Goal: Transaction & Acquisition: Purchase product/service

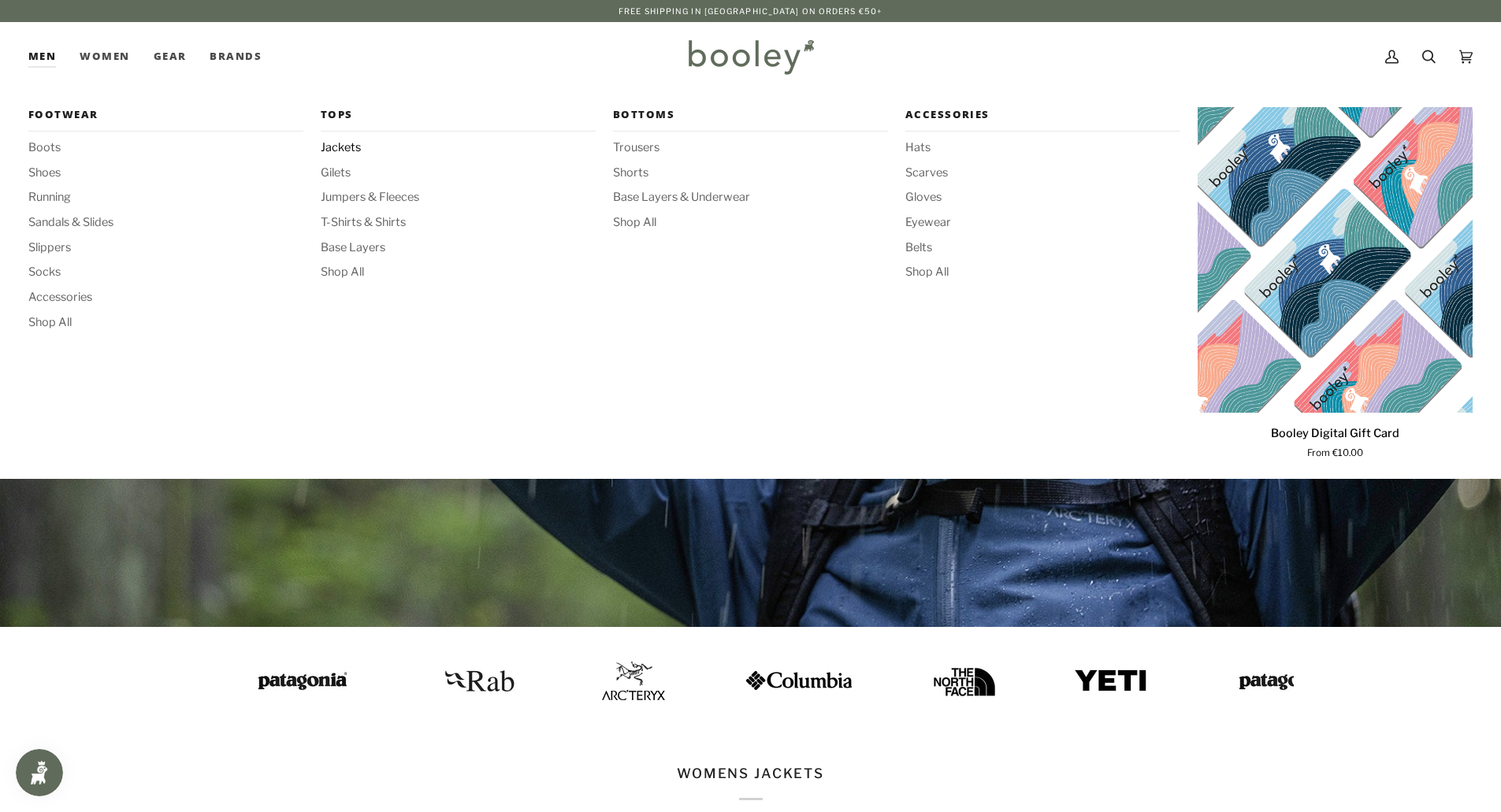
click at [335, 146] on span "Jackets" at bounding box center [457, 148] width 275 height 17
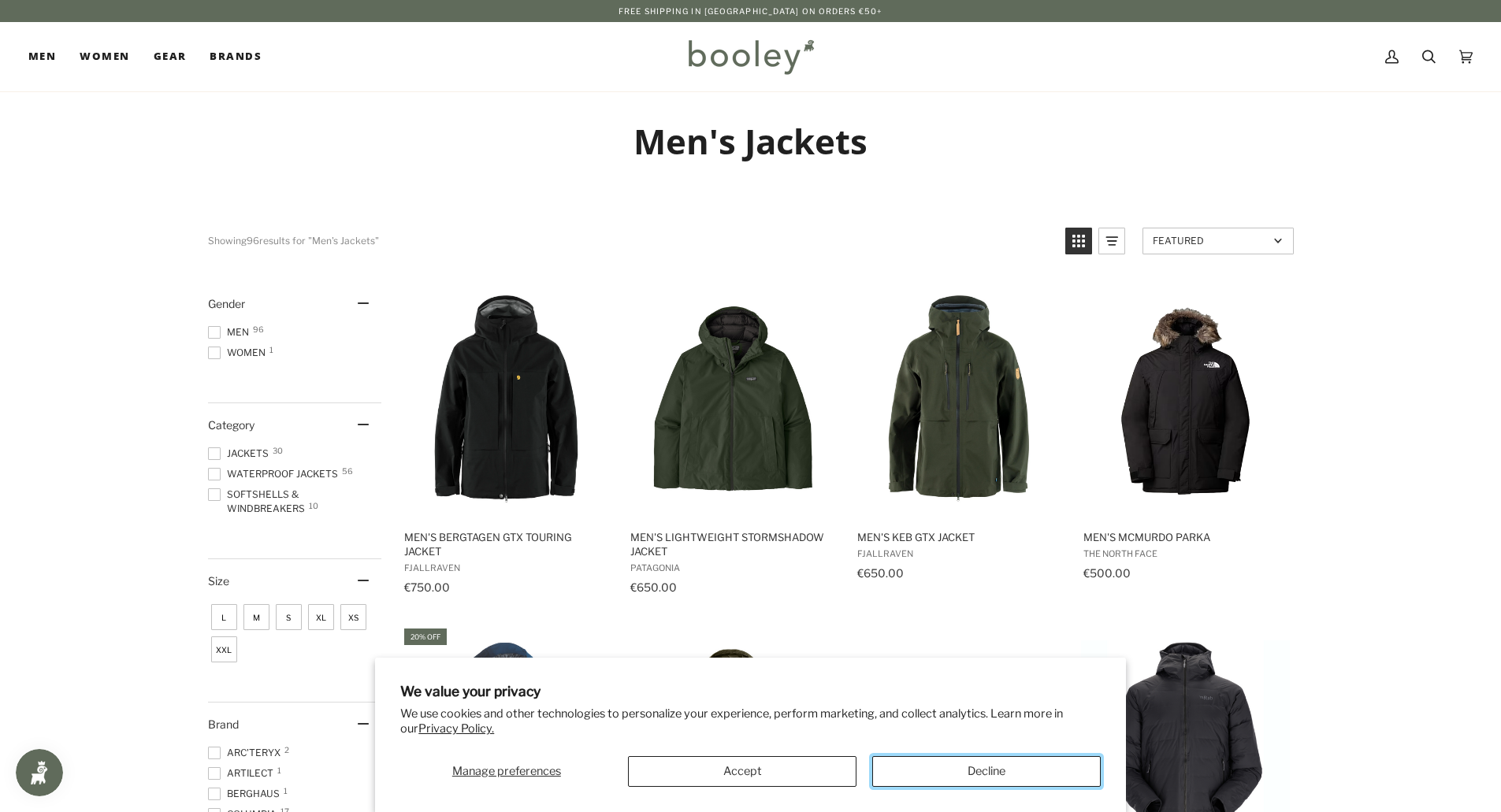
click at [952, 773] on button "Decline" at bounding box center [986, 772] width 228 height 31
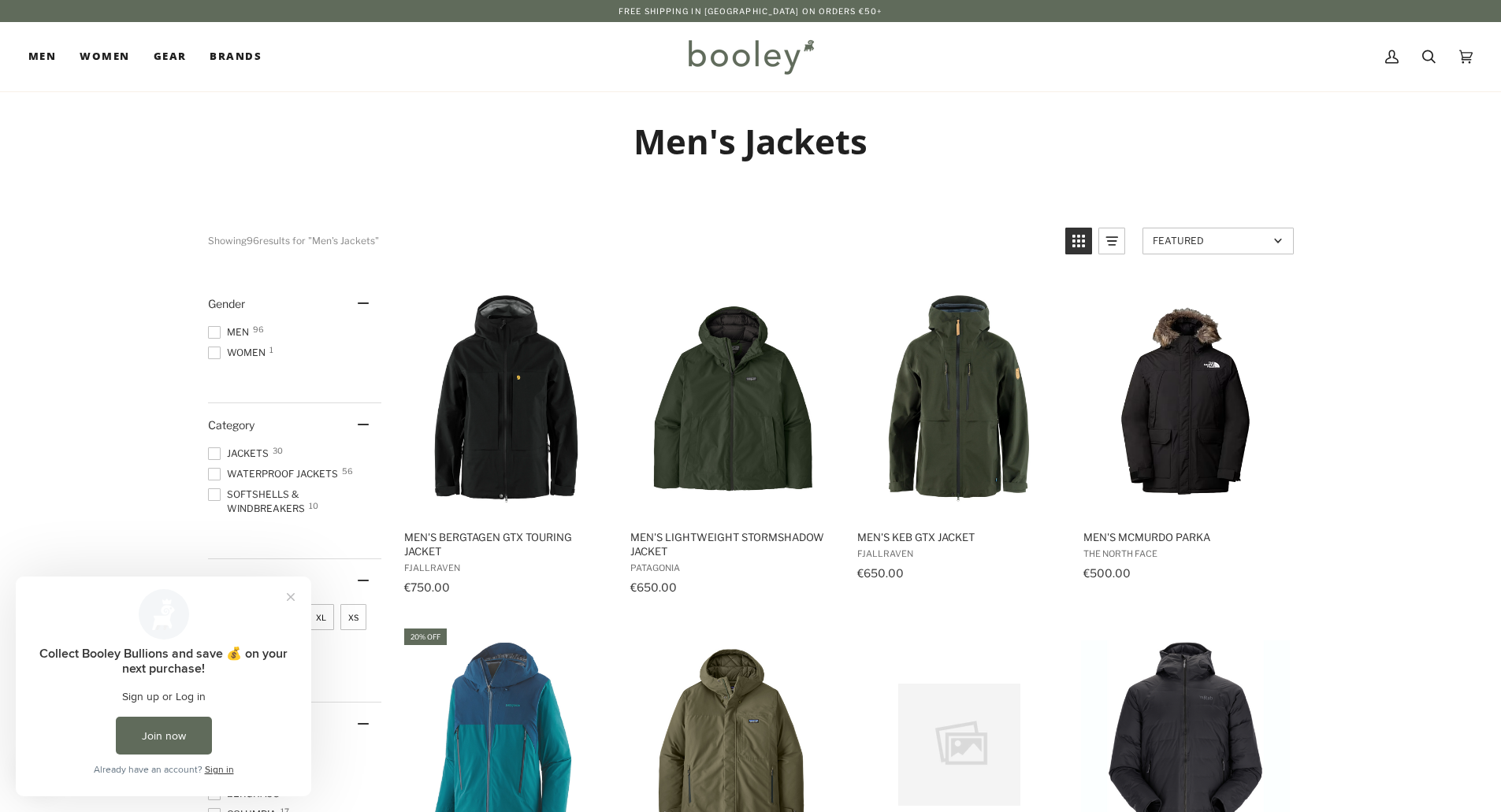
click at [213, 333] on span at bounding box center [214, 332] width 13 height 13
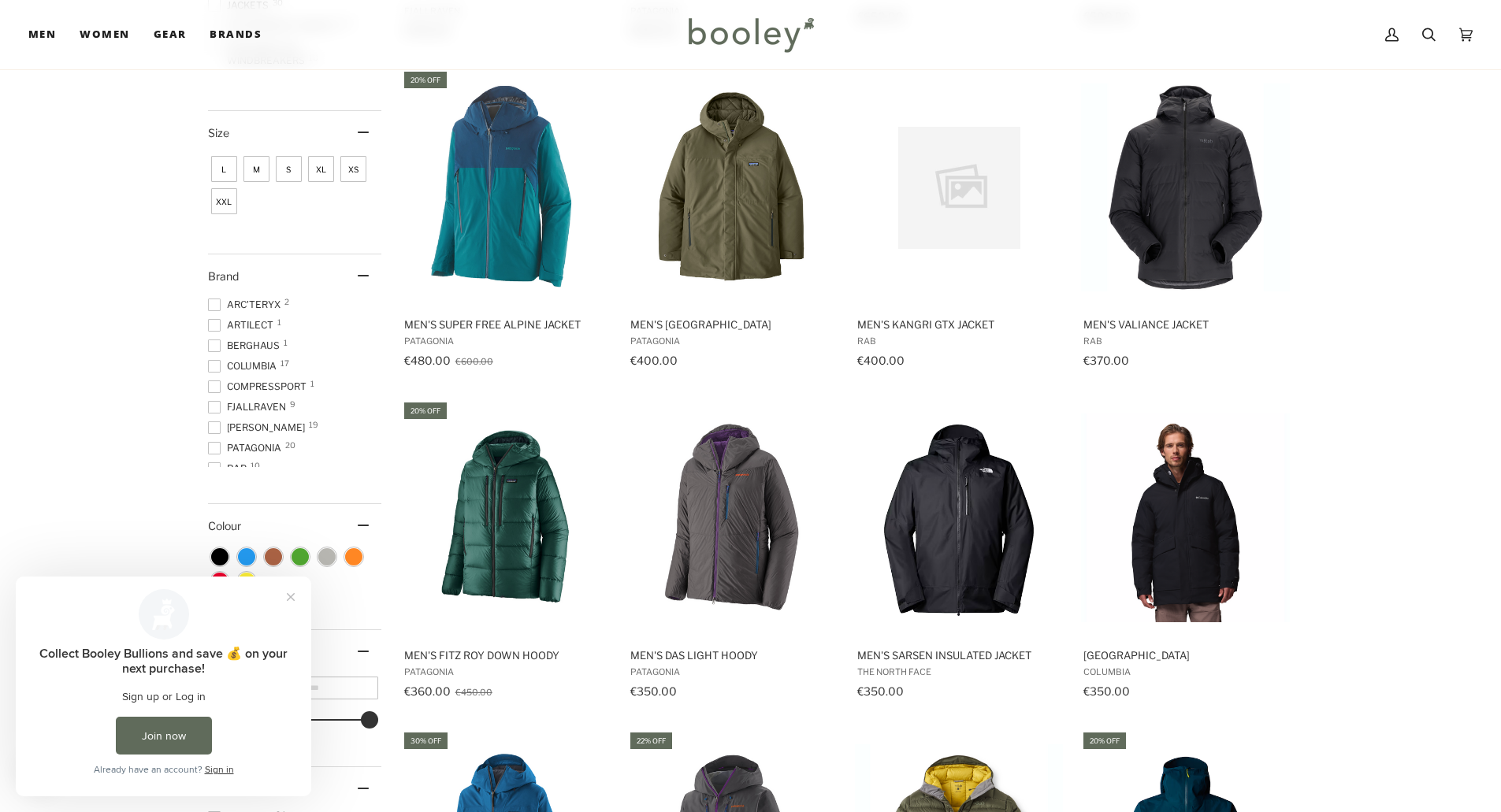
scroll to position [630, 0]
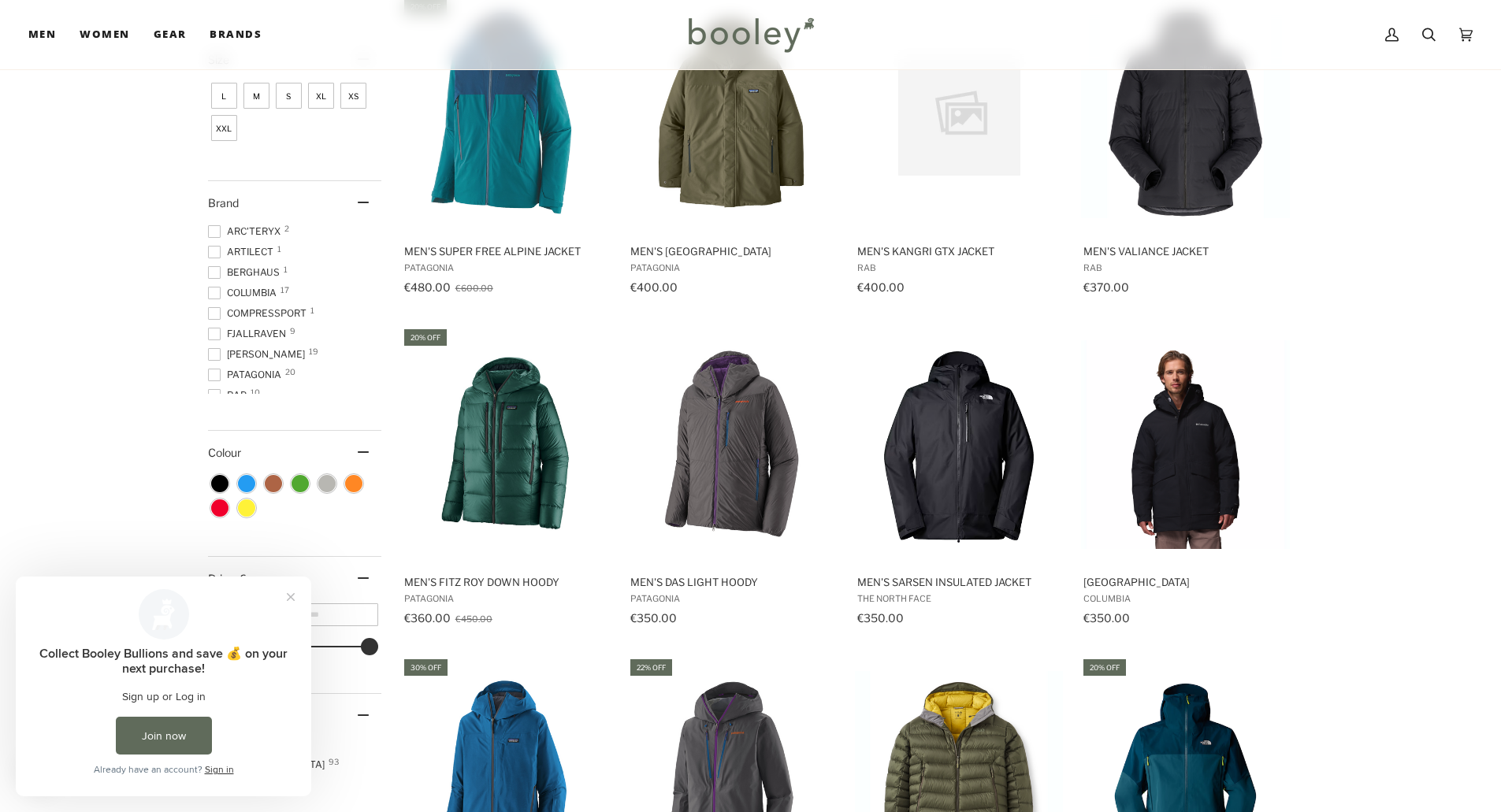
click at [216, 355] on span at bounding box center [214, 354] width 13 height 13
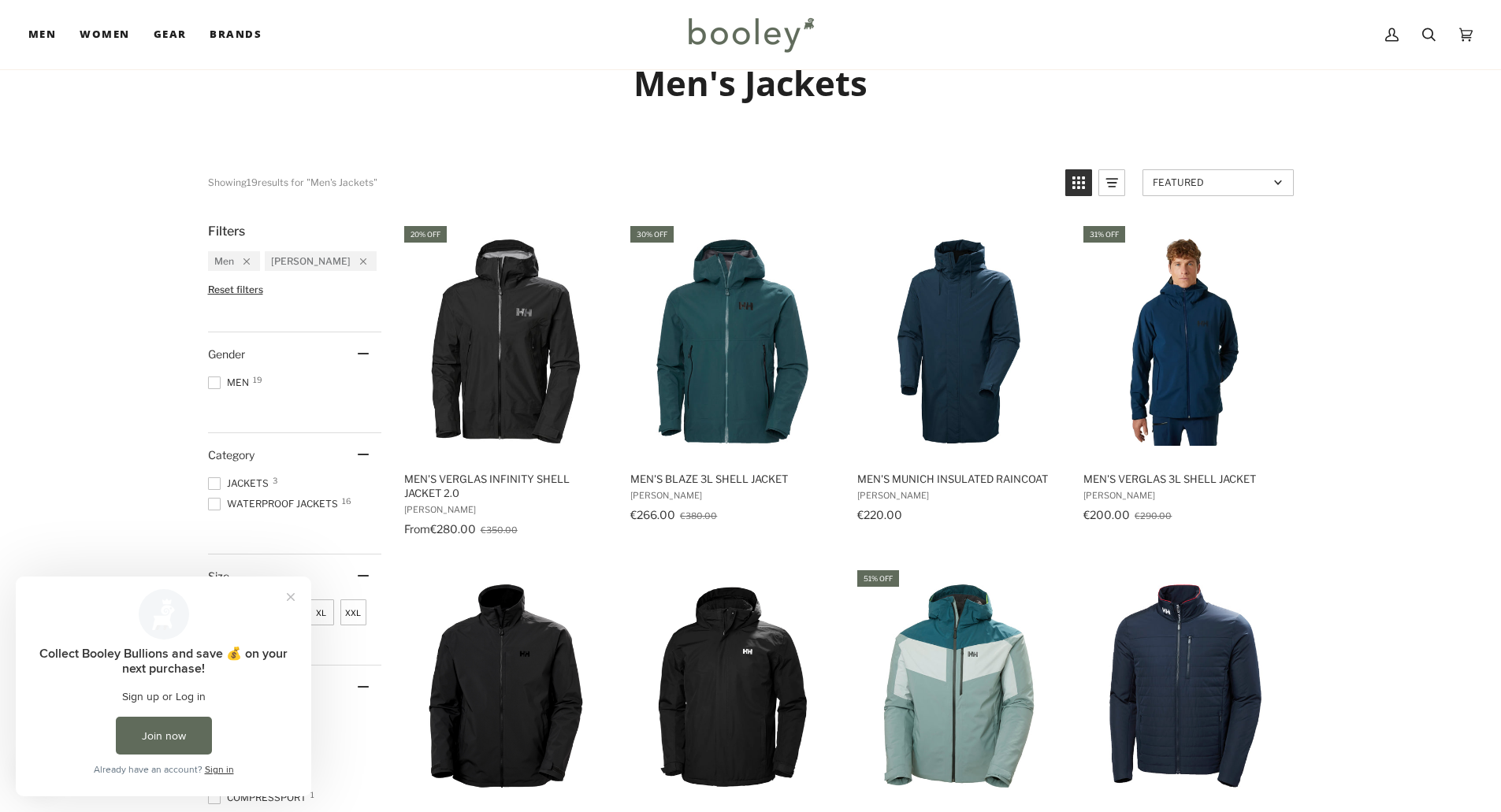
scroll to position [236, 0]
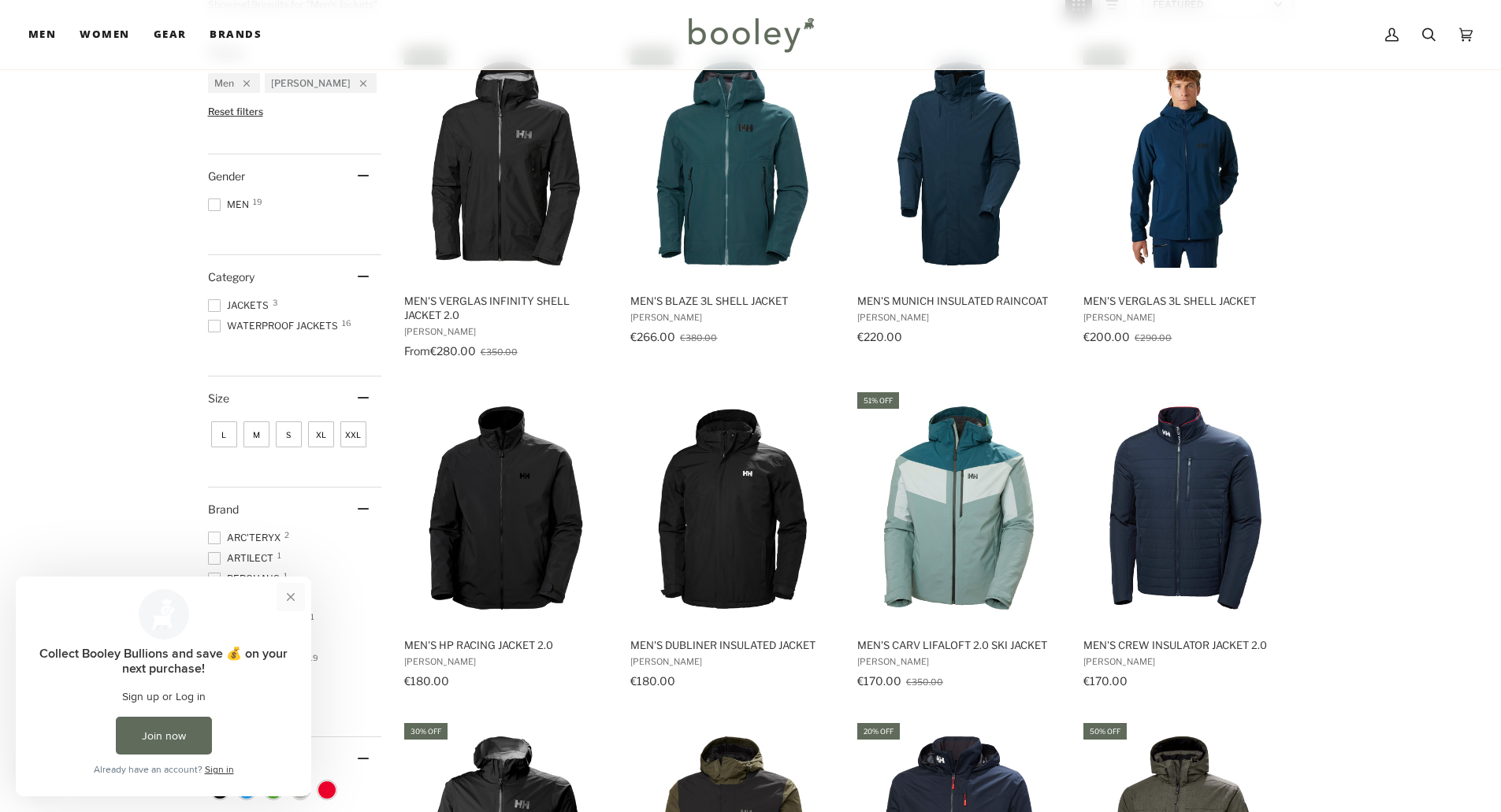
drag, startPoint x: 295, startPoint y: 599, endPoint x: 300, endPoint y: 1172, distance: 573.0
click at [295, 599] on button "Close prompt" at bounding box center [290, 597] width 28 height 28
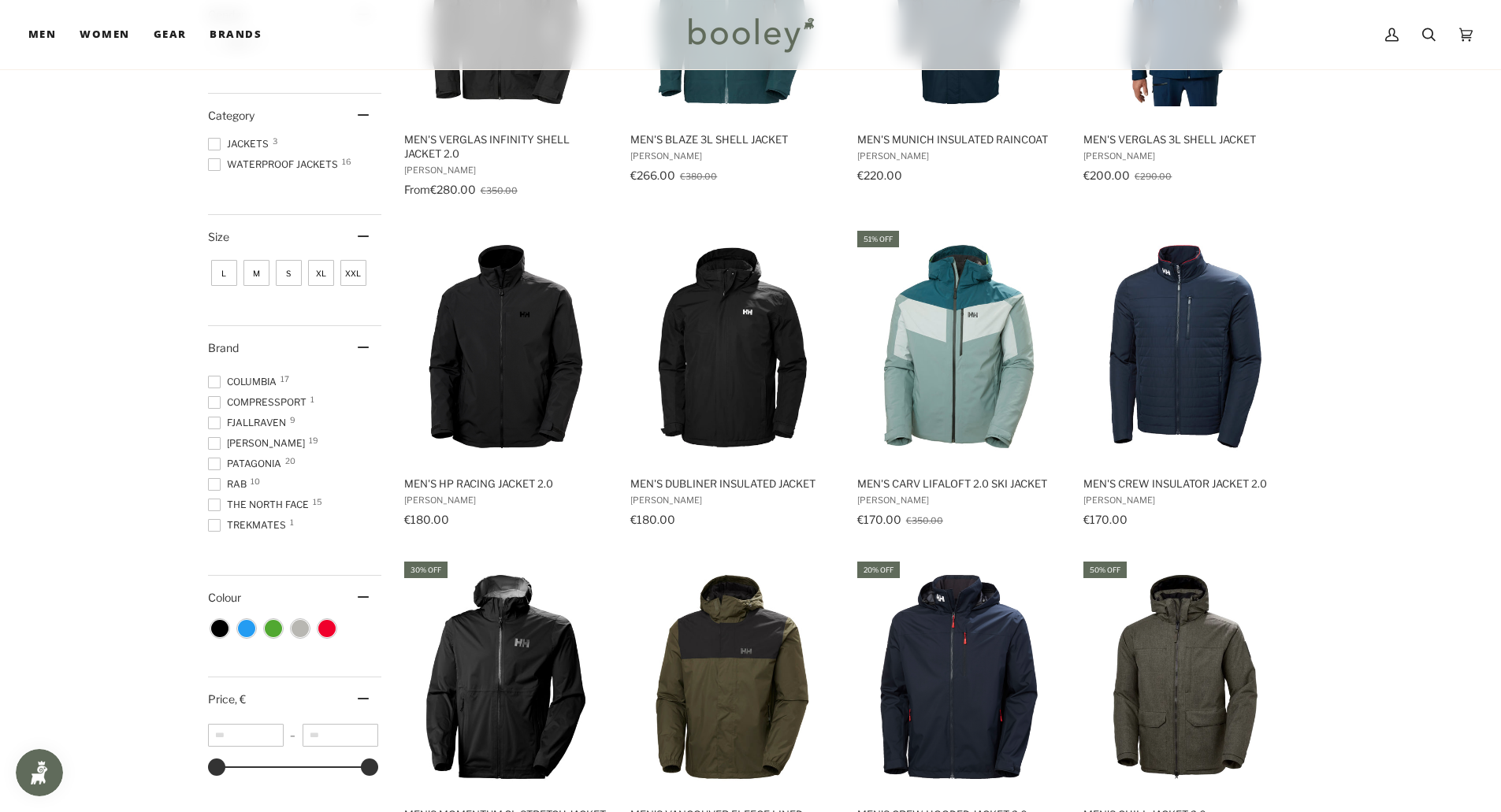
scroll to position [394, 0]
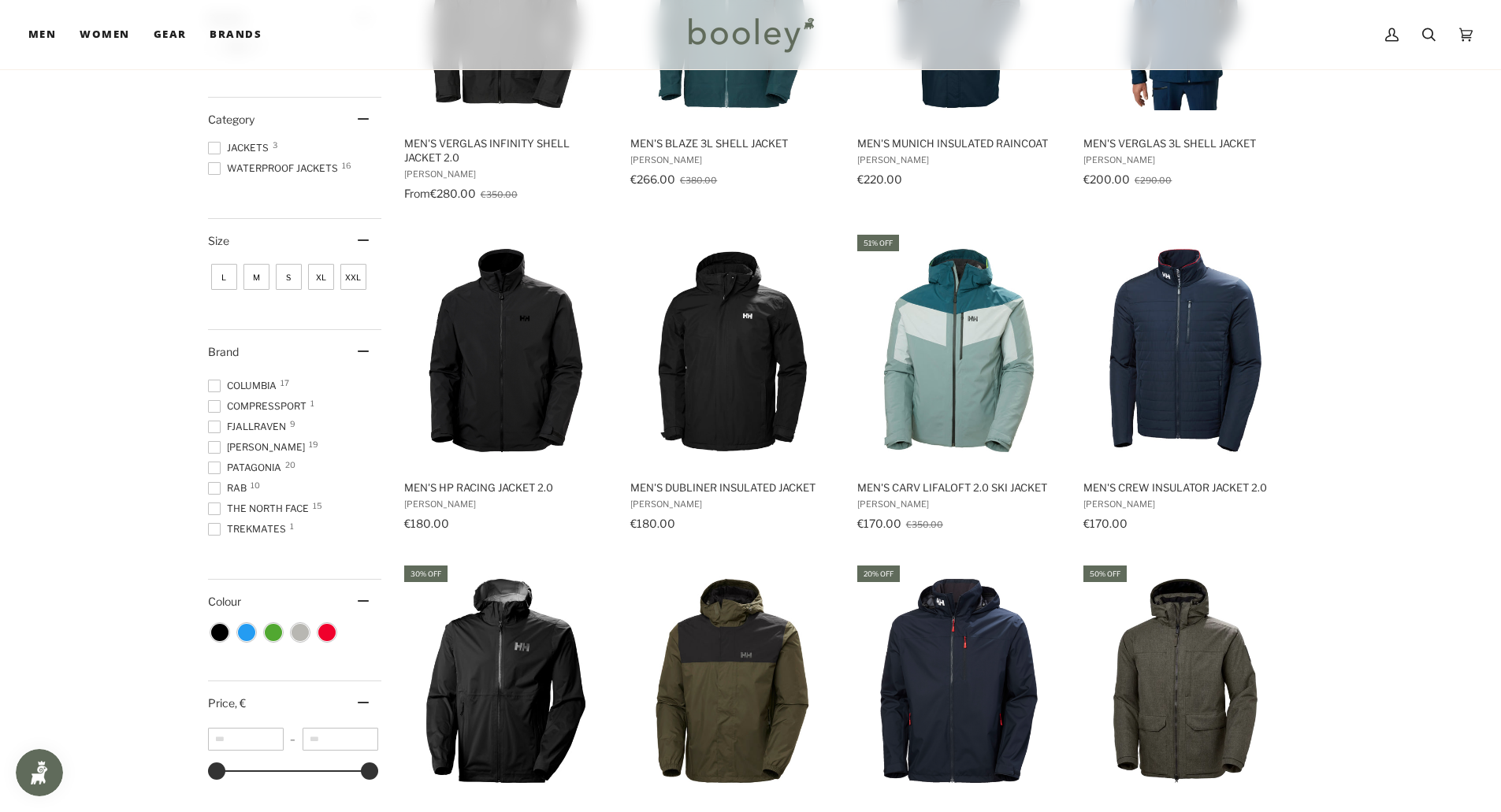
click at [221, 281] on span "L" at bounding box center [224, 276] width 26 height 26
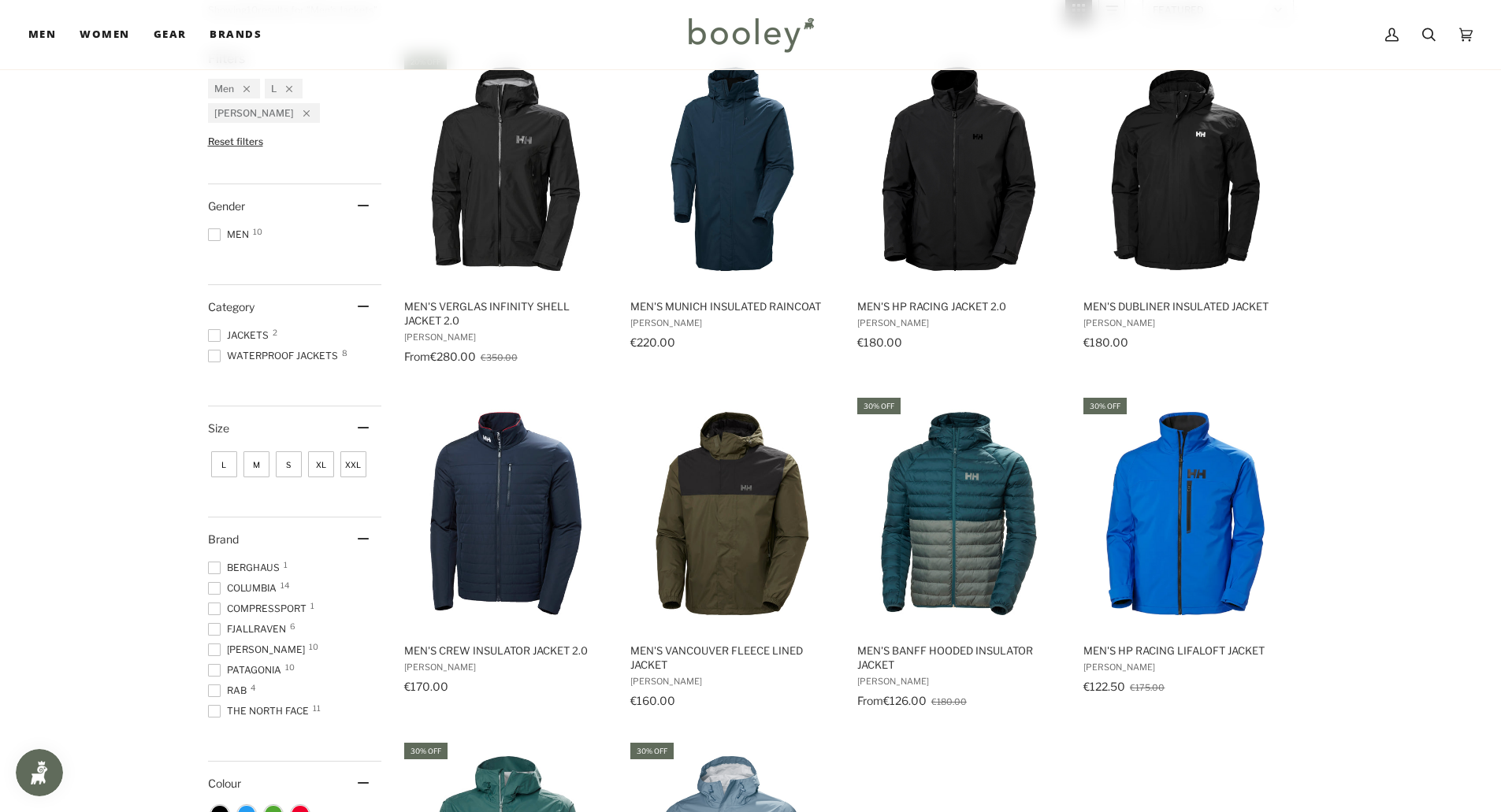
scroll to position [236, 0]
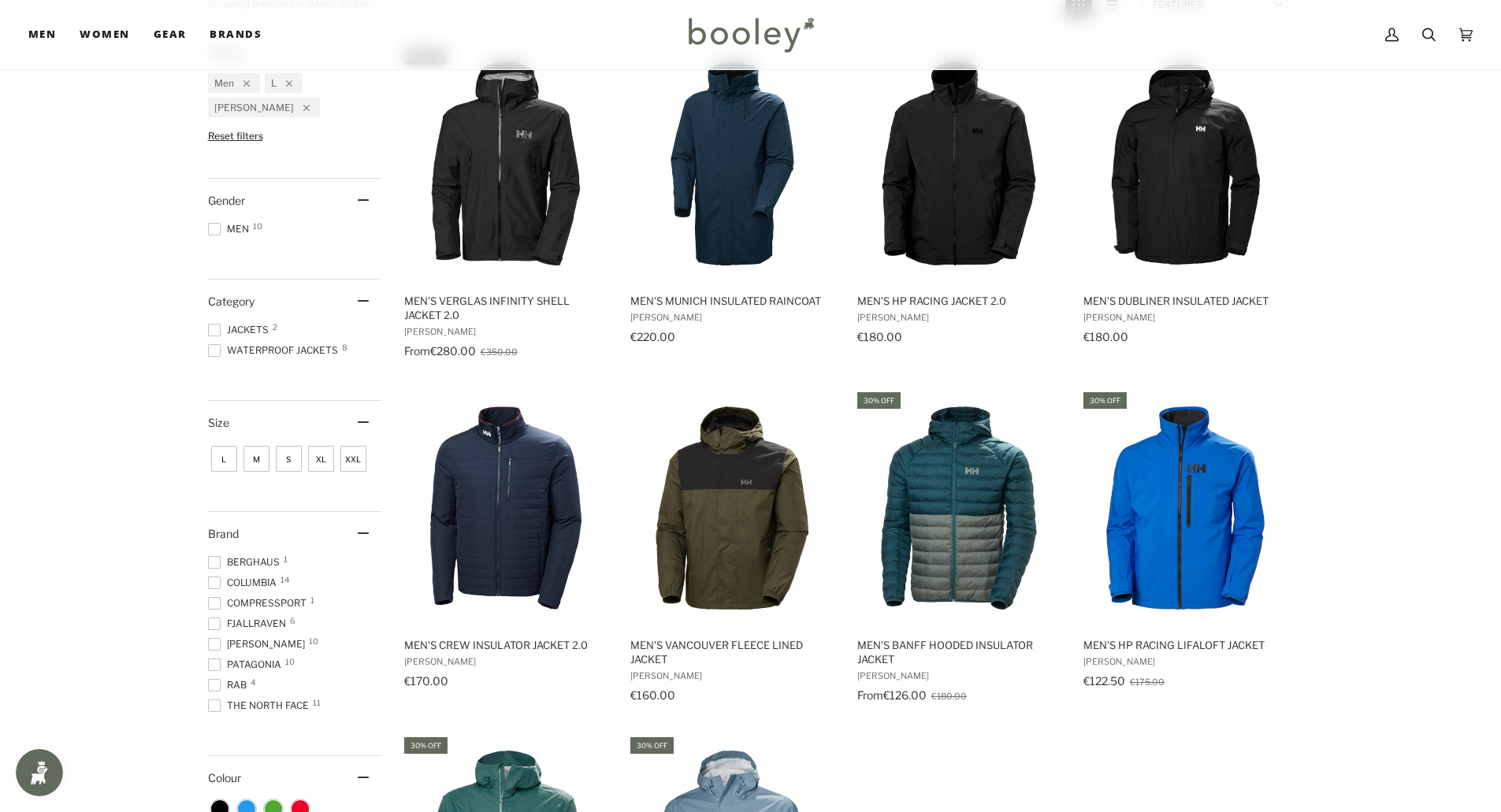
click at [214, 350] on span at bounding box center [214, 350] width 13 height 13
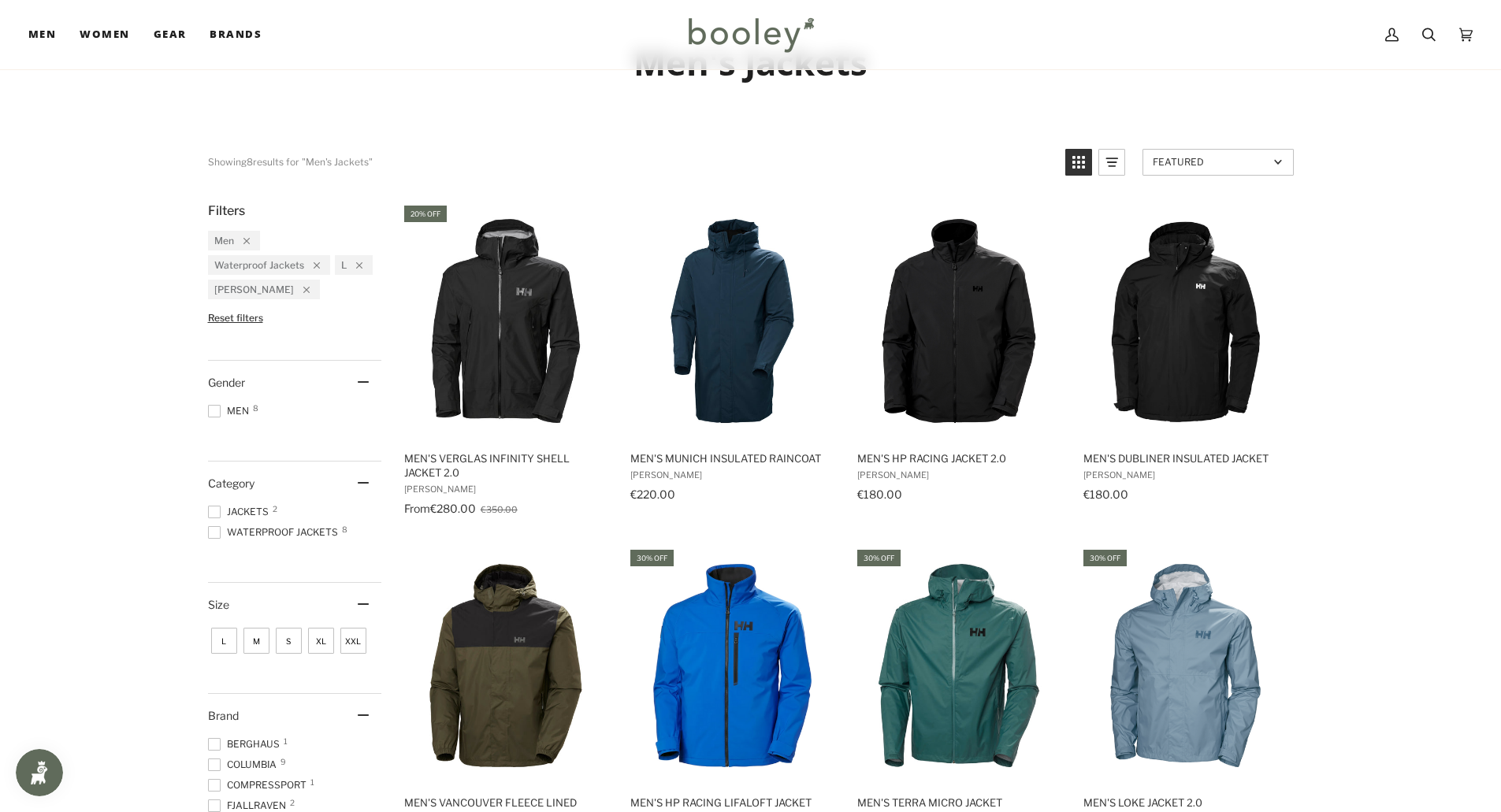
scroll to position [158, 0]
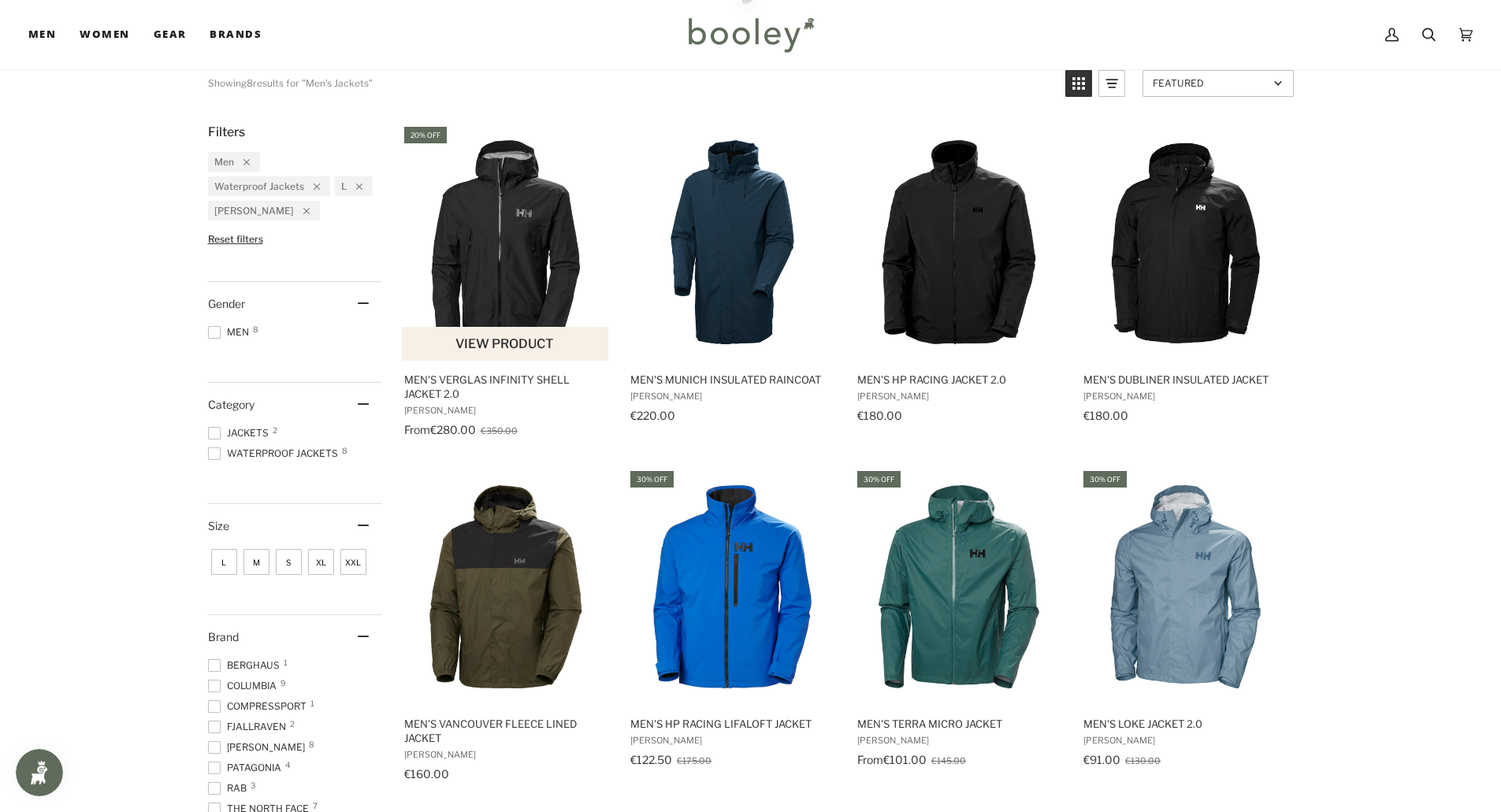
click at [508, 242] on img "Men's Verglas Infinity Shell Jacket 2.0" at bounding box center [506, 242] width 208 height 208
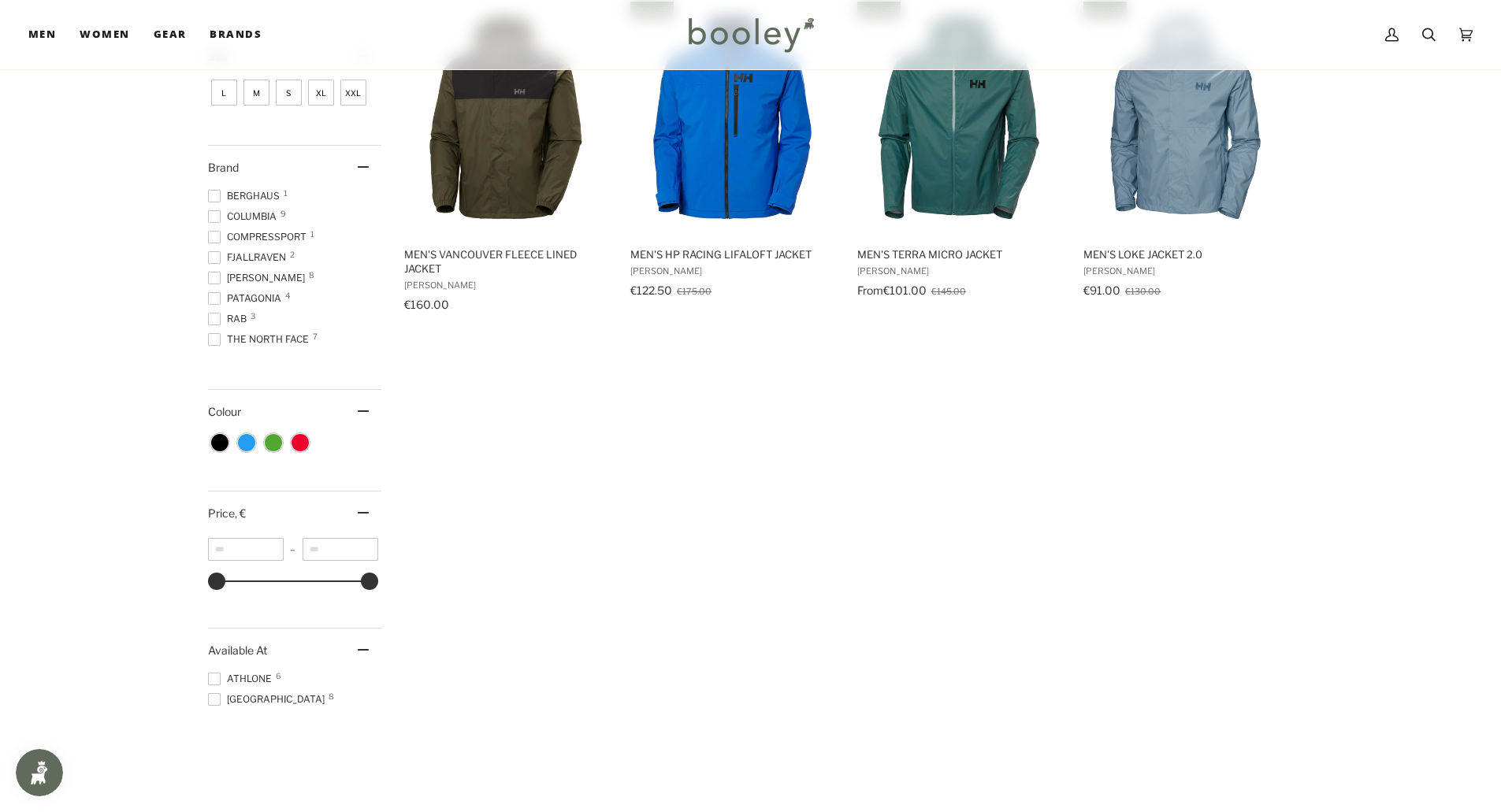
scroll to position [630, 0]
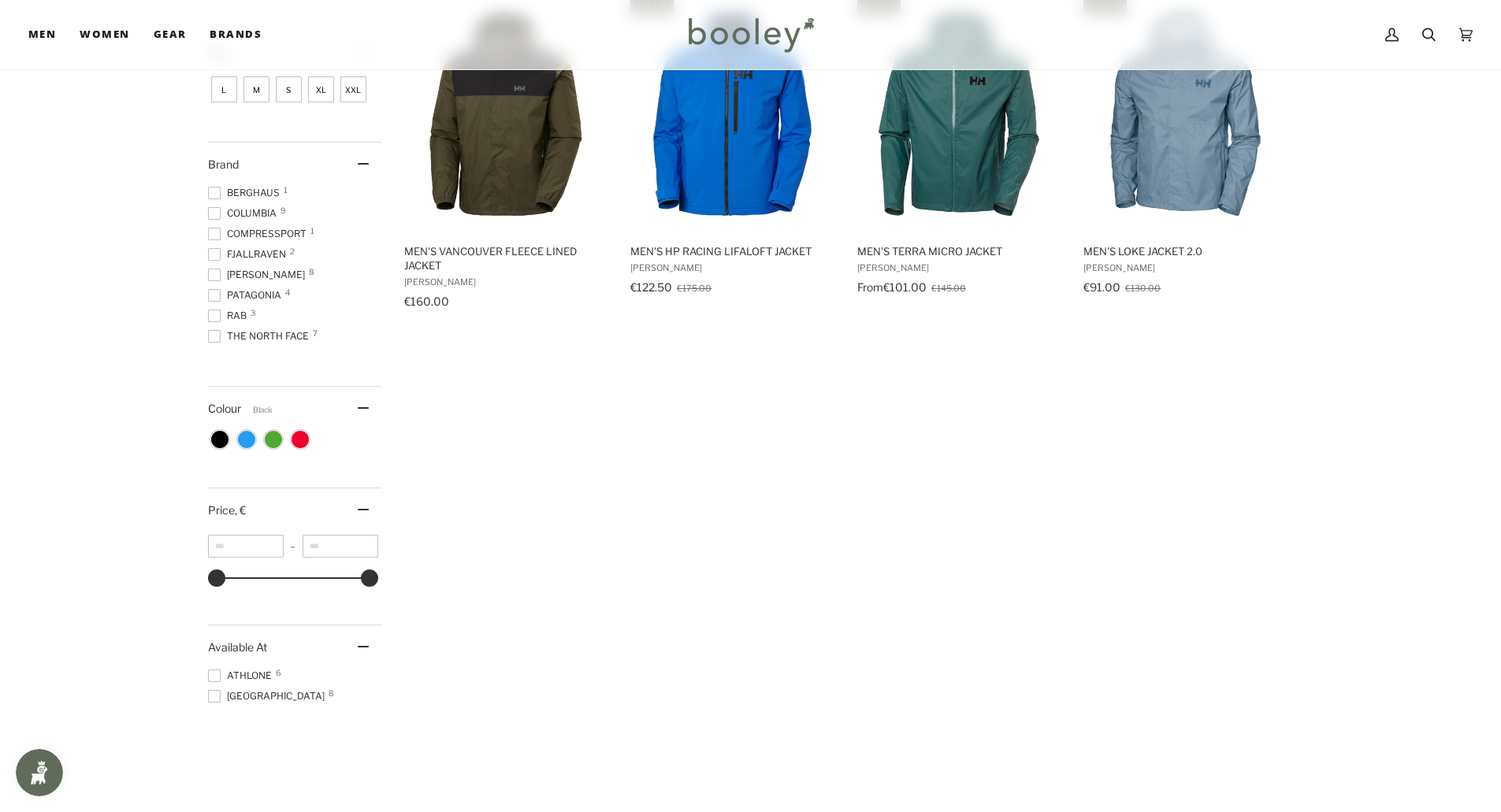
click at [223, 442] on span "Colour: Black" at bounding box center [220, 439] width 17 height 17
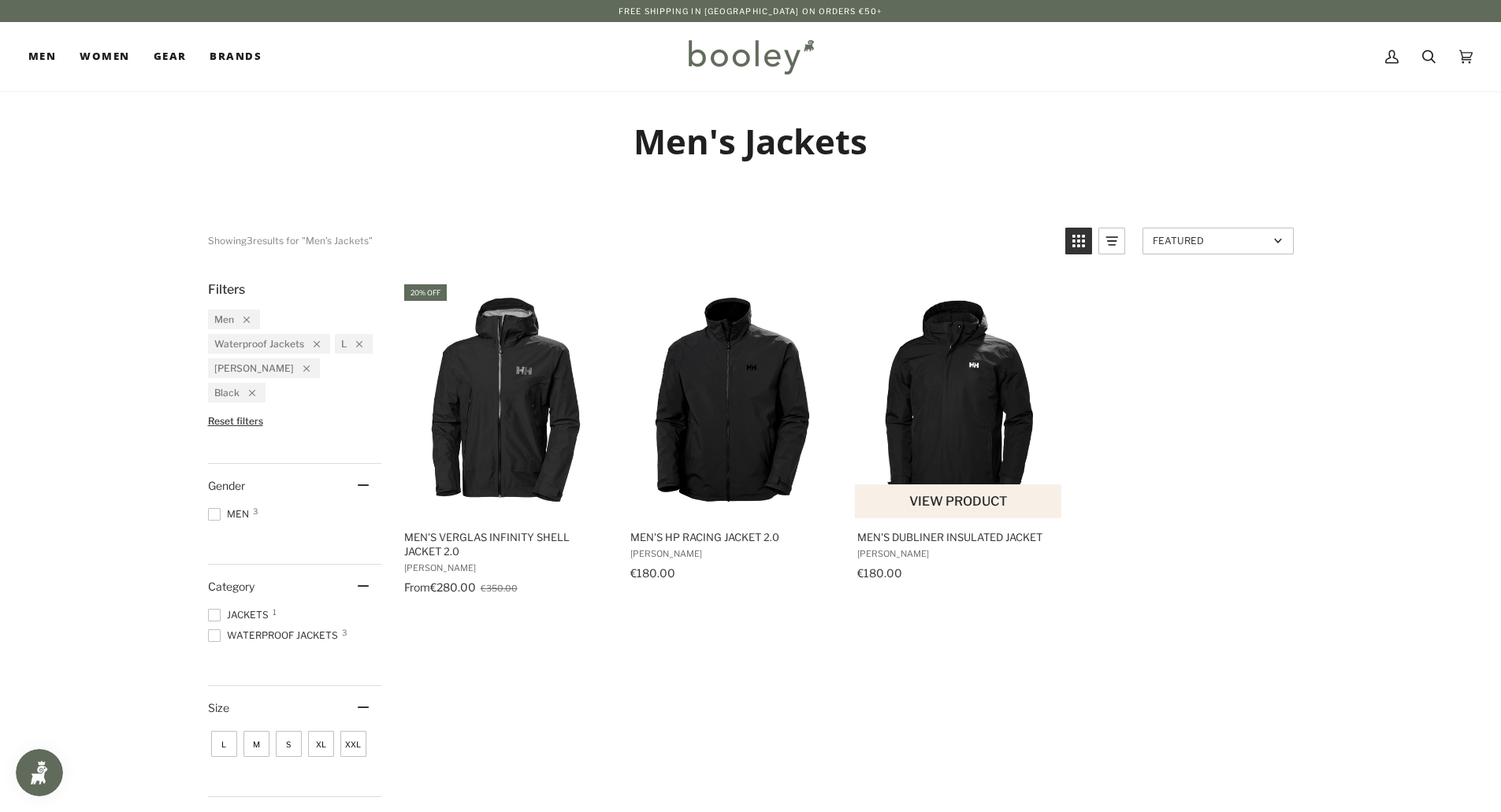
click at [956, 387] on img "Men's Dubliner Insulated Jacket" at bounding box center [959, 400] width 208 height 208
click at [303, 367] on icon "Remove filter: Helly Hansen" at bounding box center [306, 368] width 6 height 6
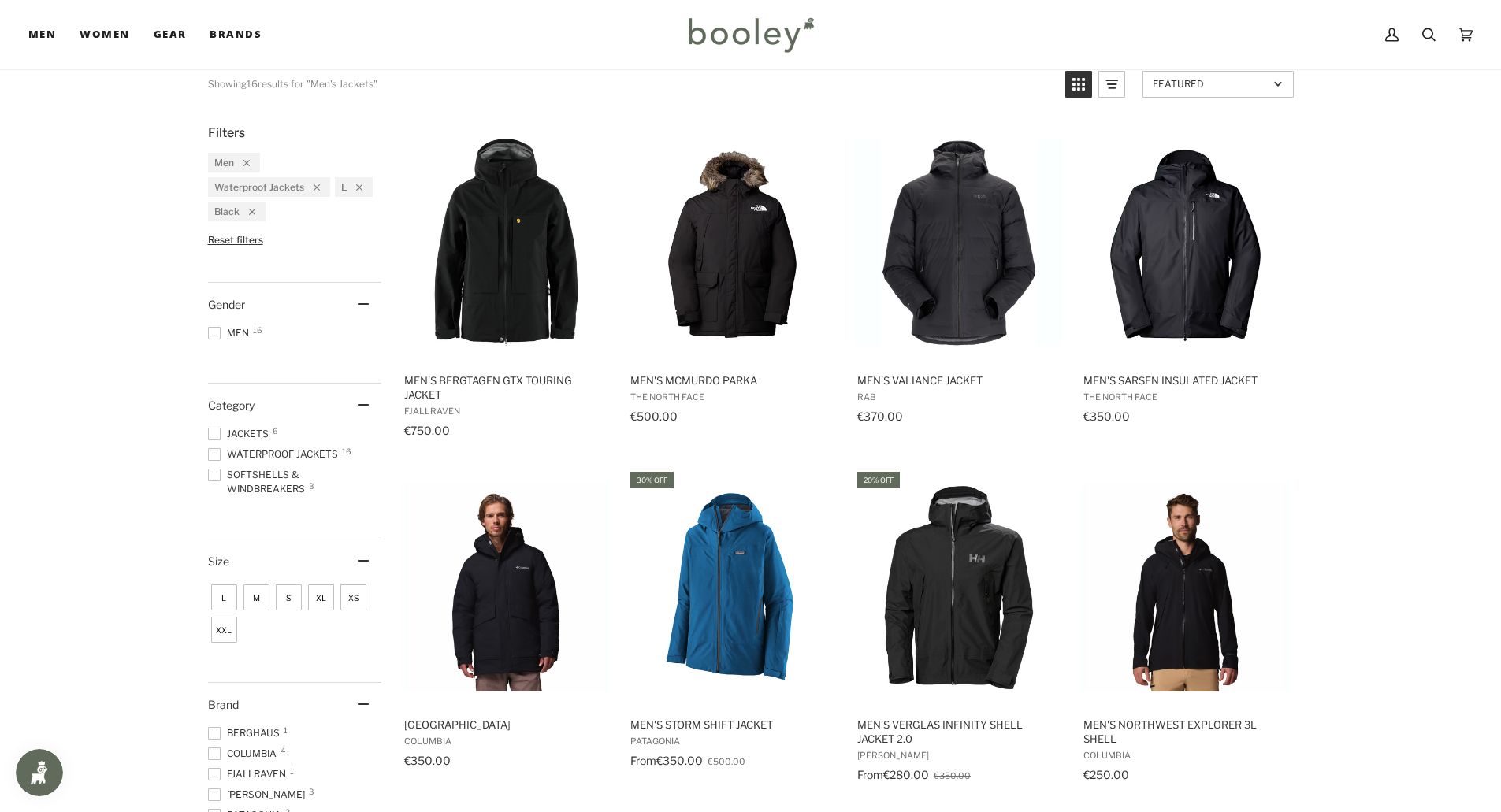
scroll to position [158, 0]
click at [1179, 243] on img "Men's Sarsen Insulated Jacket" at bounding box center [1185, 242] width 208 height 208
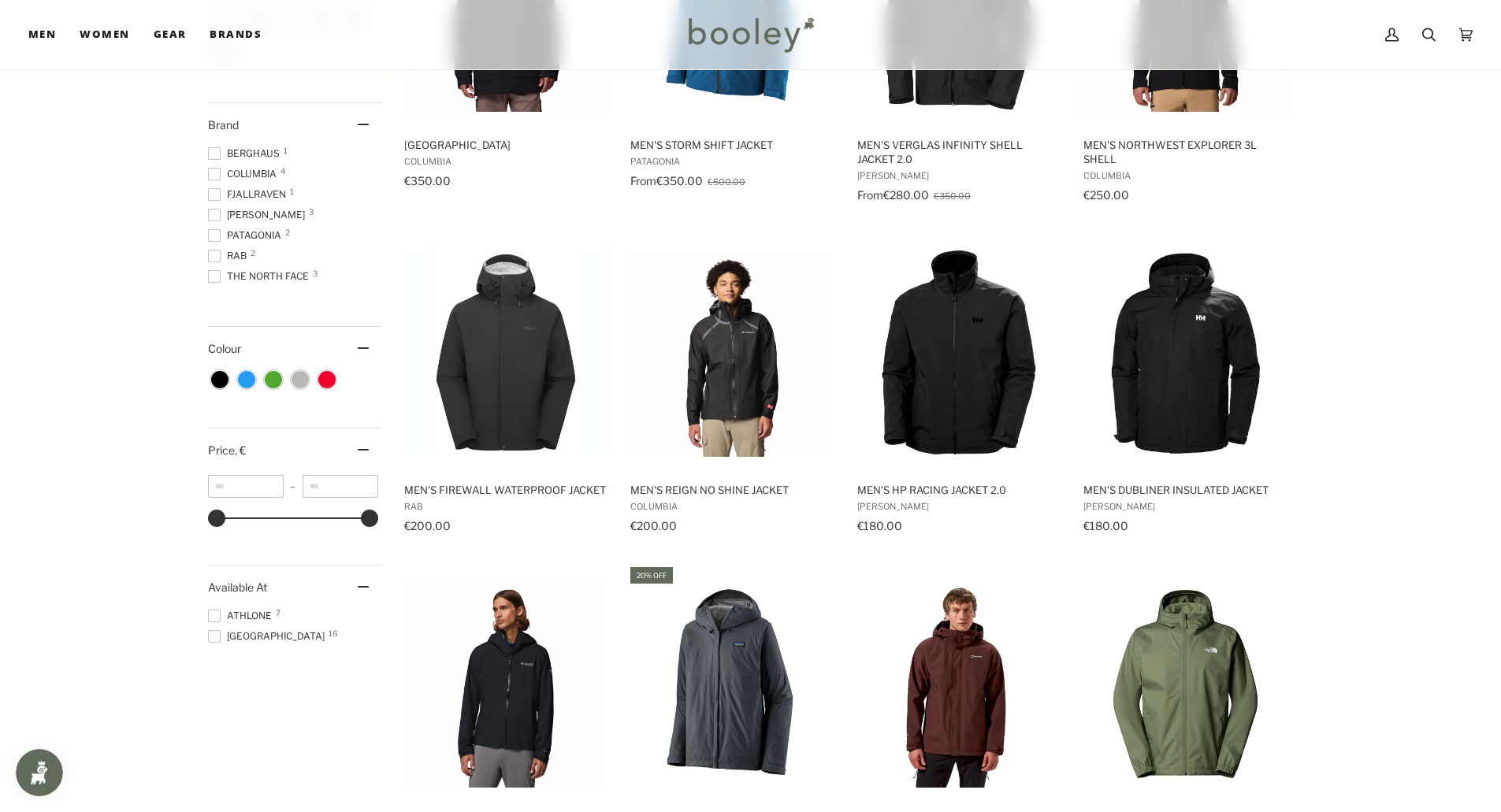
scroll to position [709, 0]
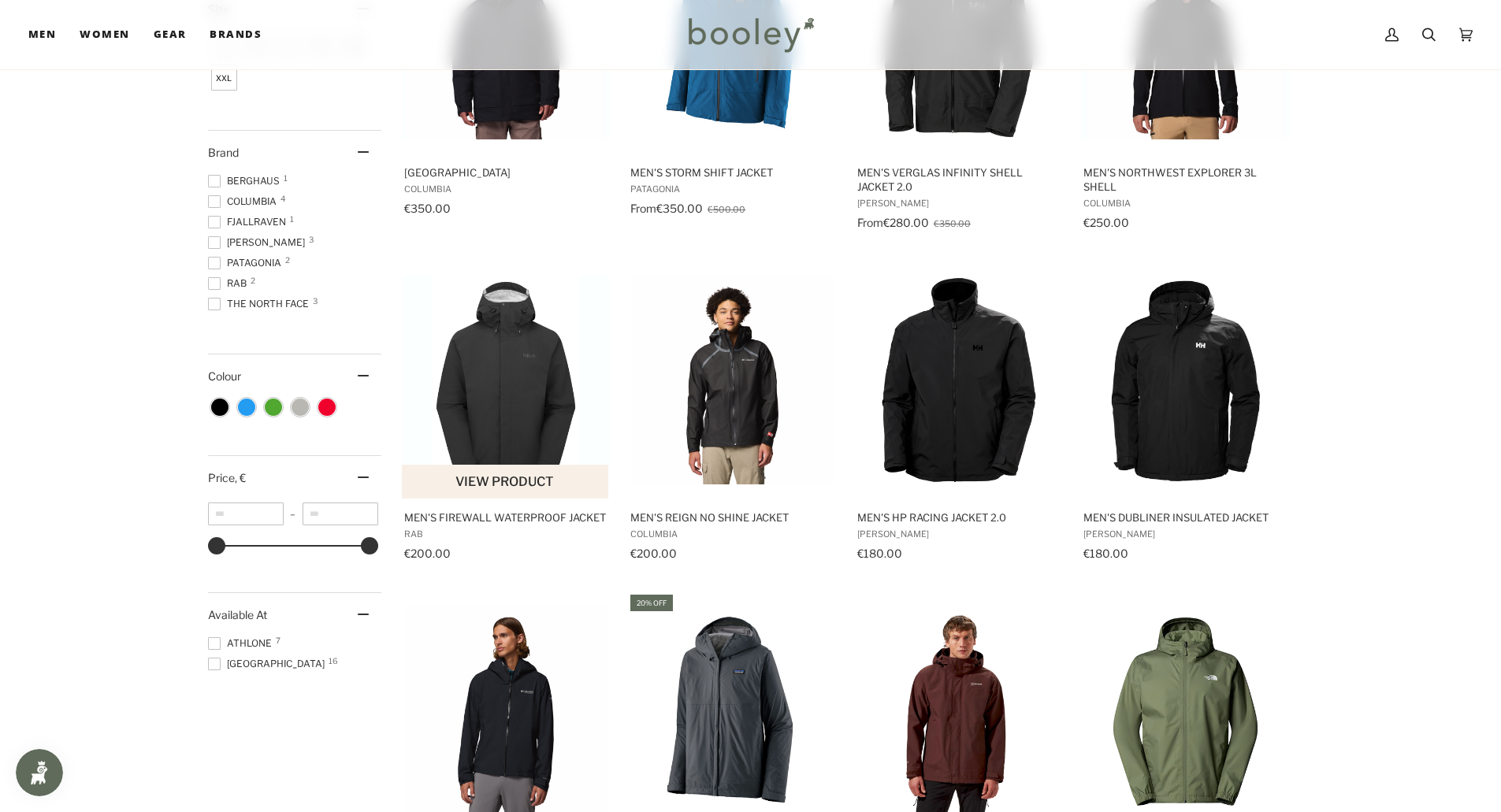
click at [519, 358] on img "Men's Firewall Waterproof Jacket" at bounding box center [506, 380] width 208 height 208
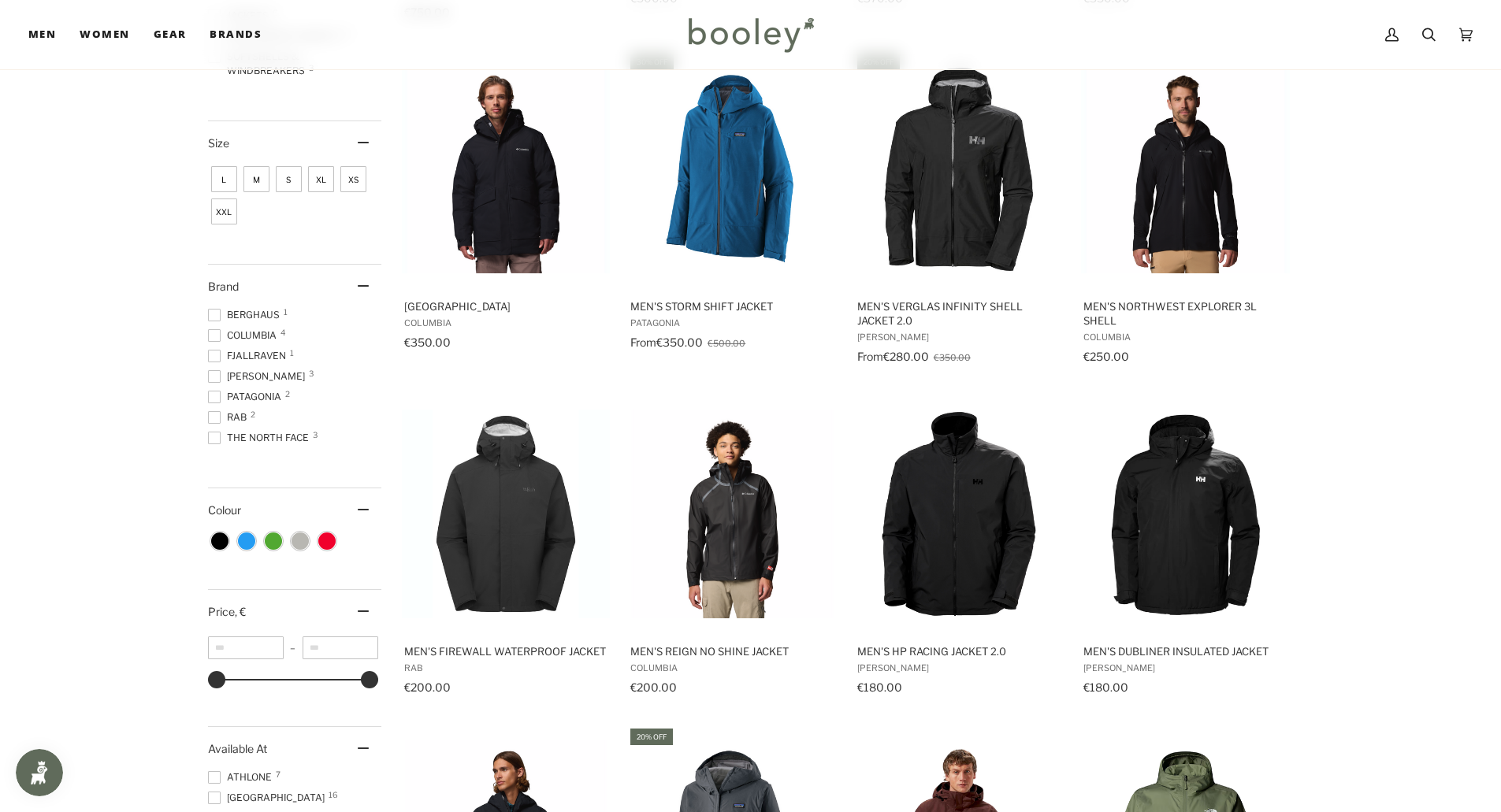
scroll to position [551, 0]
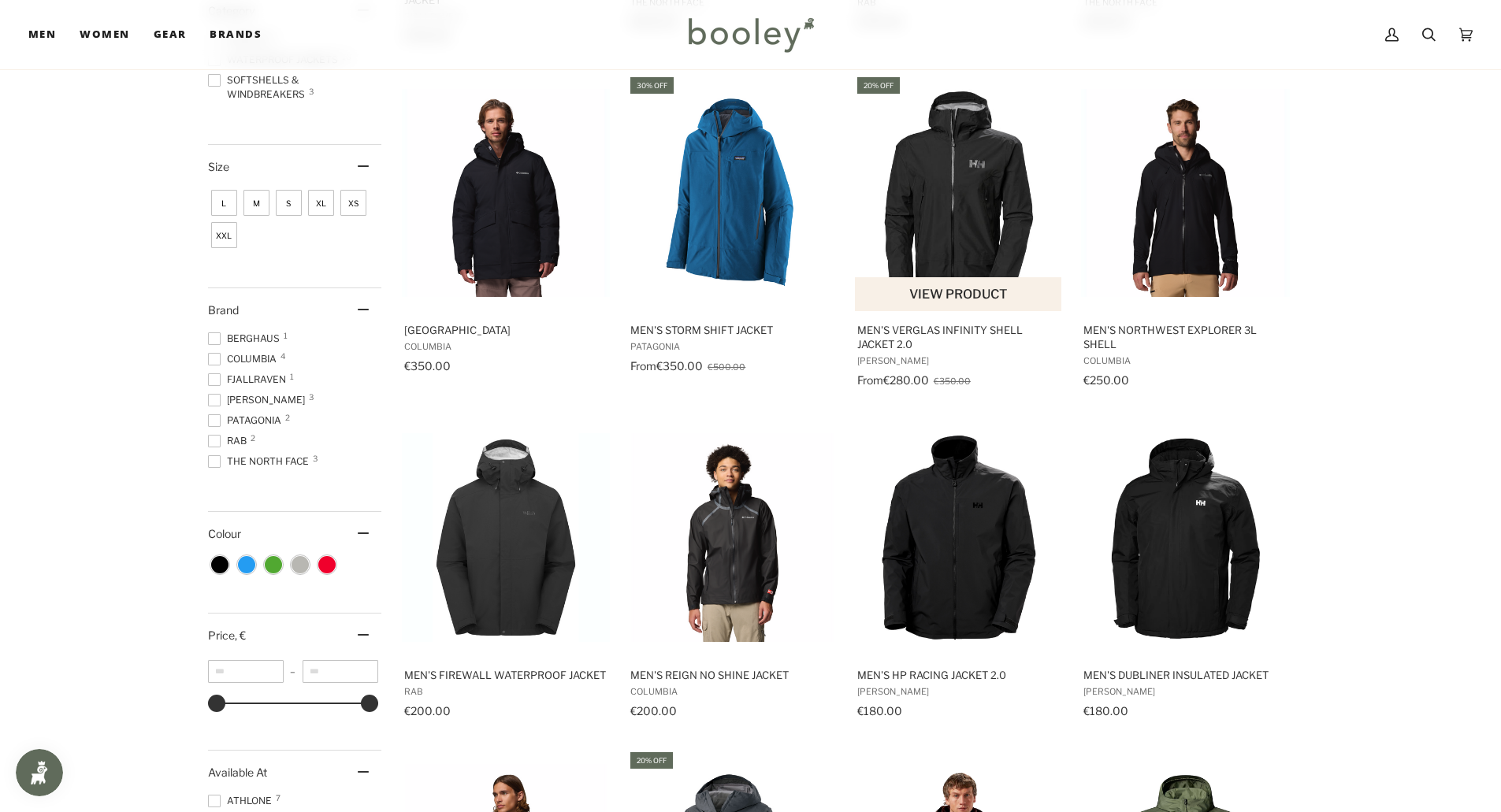
click at [963, 202] on img "Men's Verglas Infinity Shell Jacket 2.0" at bounding box center [959, 193] width 208 height 208
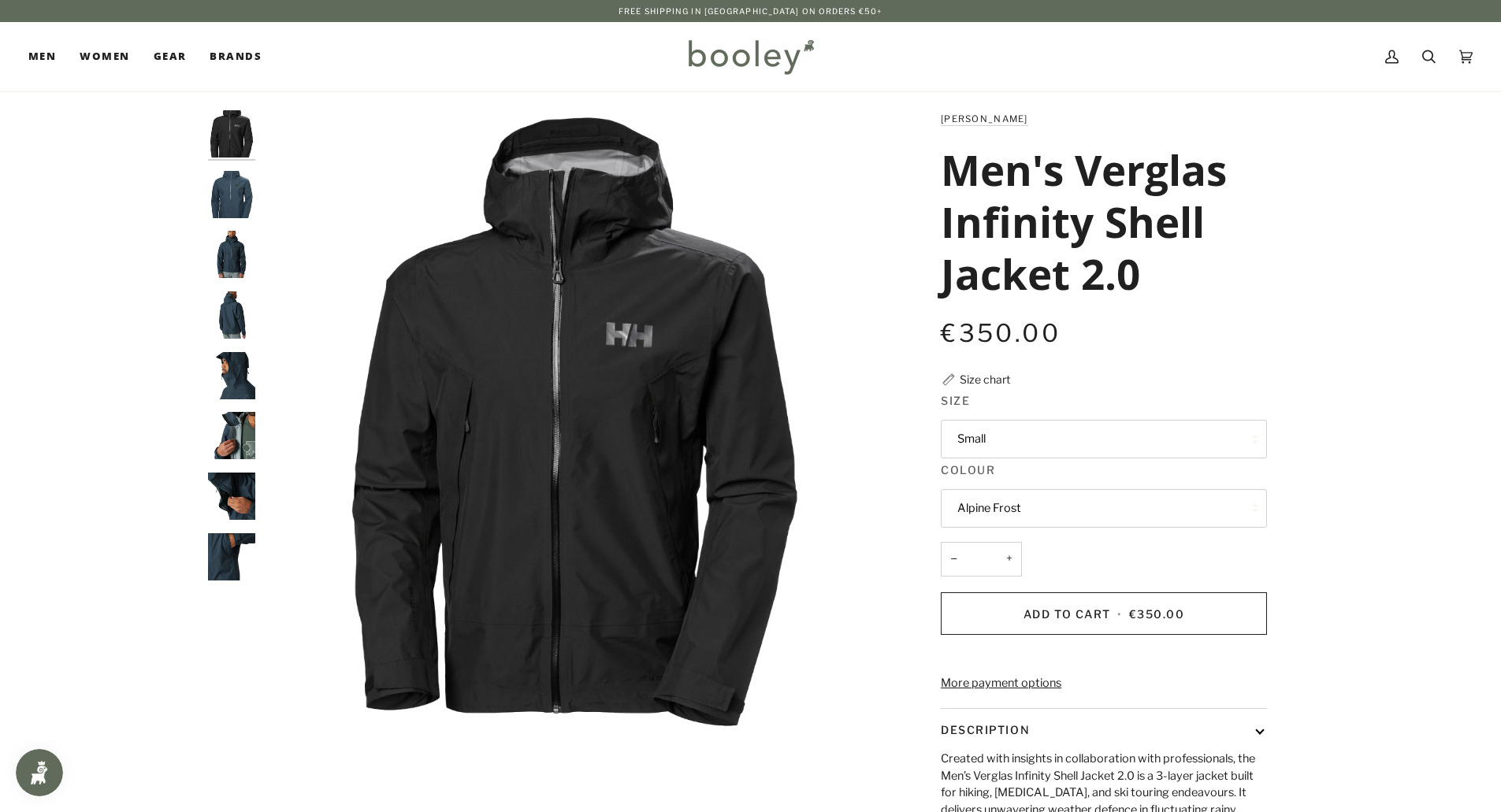
click at [978, 442] on button "Small" at bounding box center [1103, 439] width 326 height 39
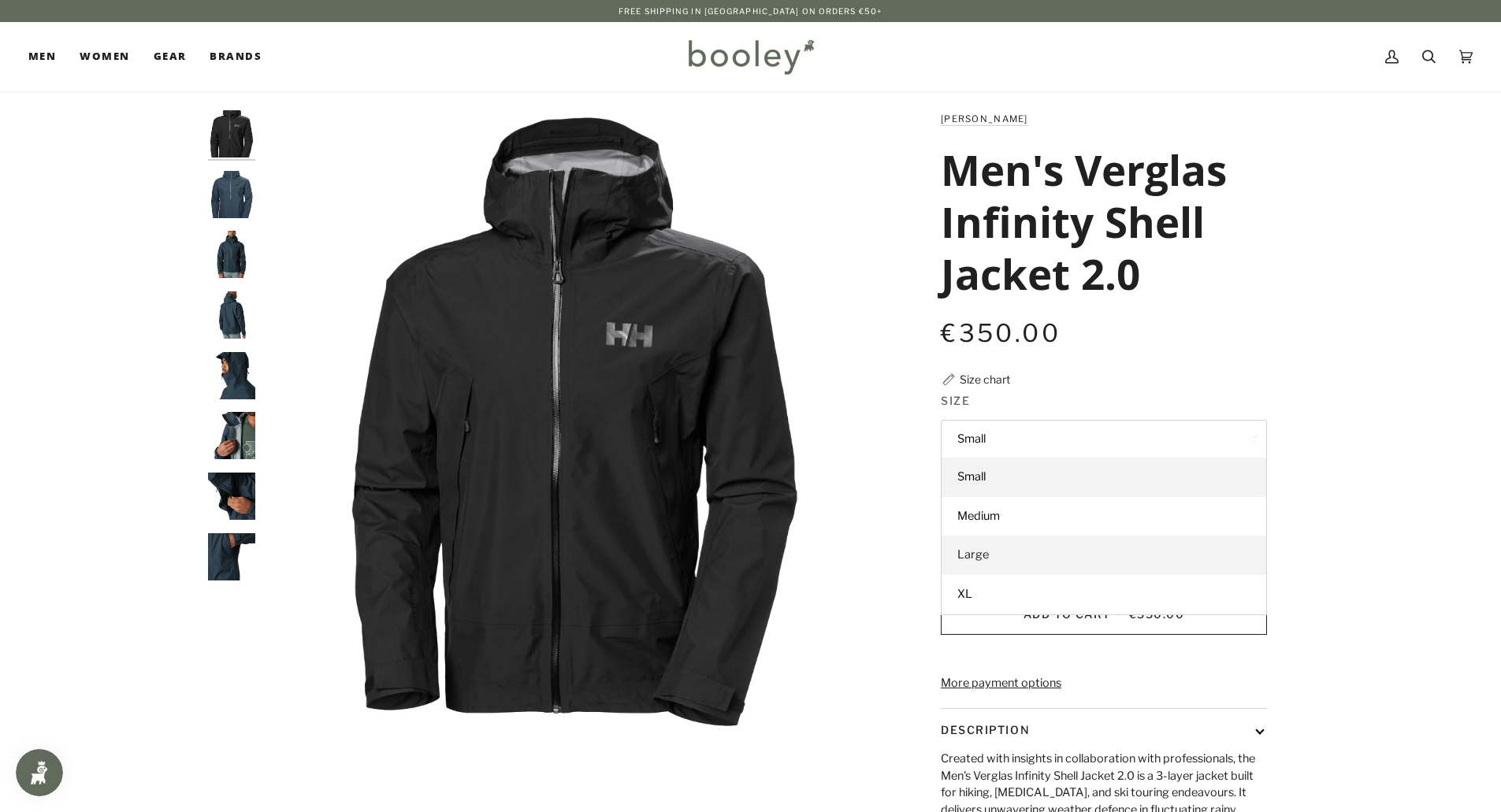
click at [974, 562] on link "Large" at bounding box center [1103, 555] width 325 height 40
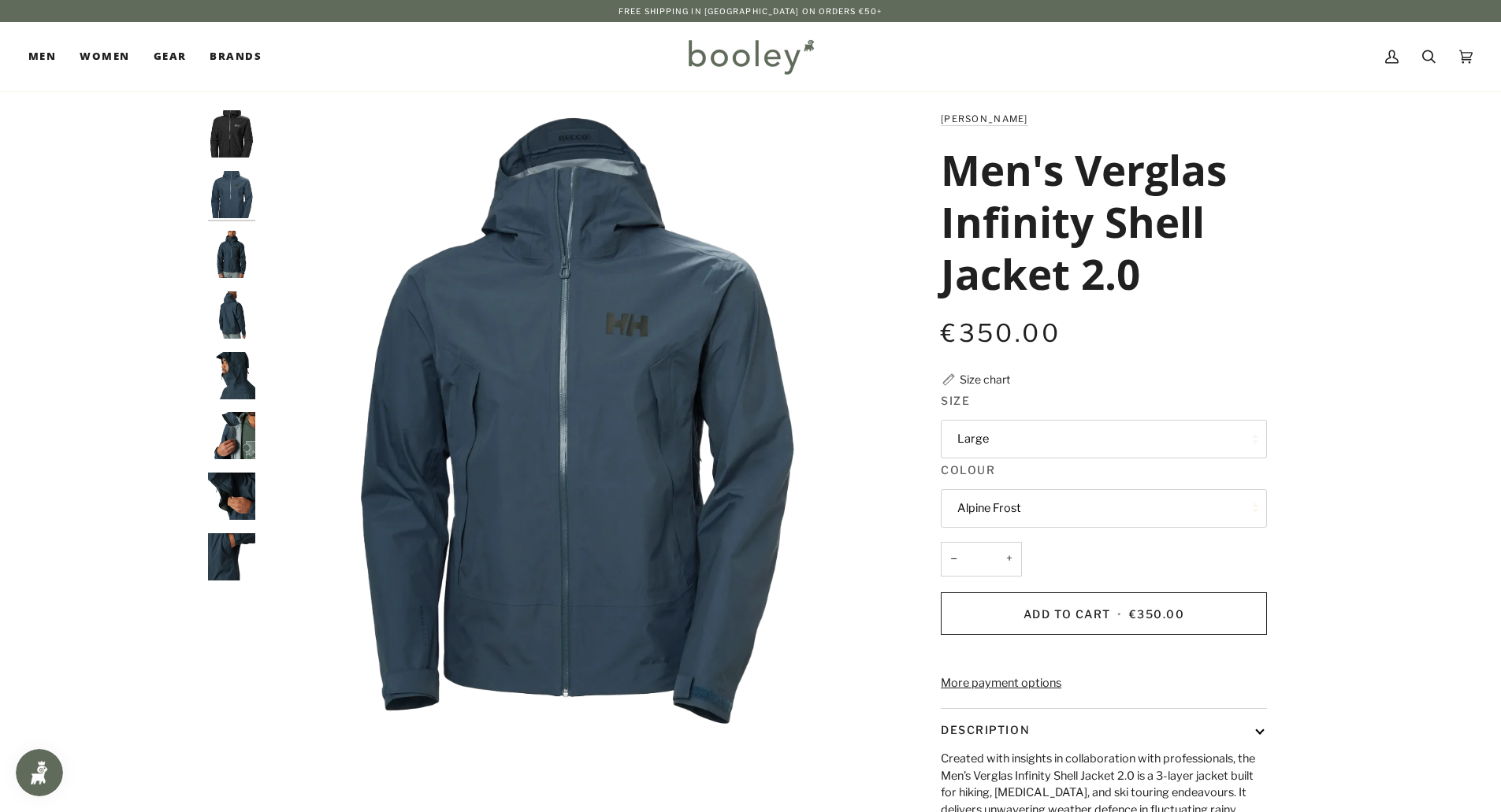
click at [962, 513] on button "Alpine Frost" at bounding box center [1103, 508] width 326 height 39
click at [897, 555] on div "Helly Hansen Men's Verglas Infinity Shell Jacket 2.0 €350.00 Sale • Save Size c…" at bounding box center [1089, 532] width 407 height 844
click at [1002, 508] on button "Alpine Frost" at bounding box center [1103, 508] width 326 height 39
click at [1005, 508] on button "Alpine Frost" at bounding box center [1103, 508] width 326 height 39
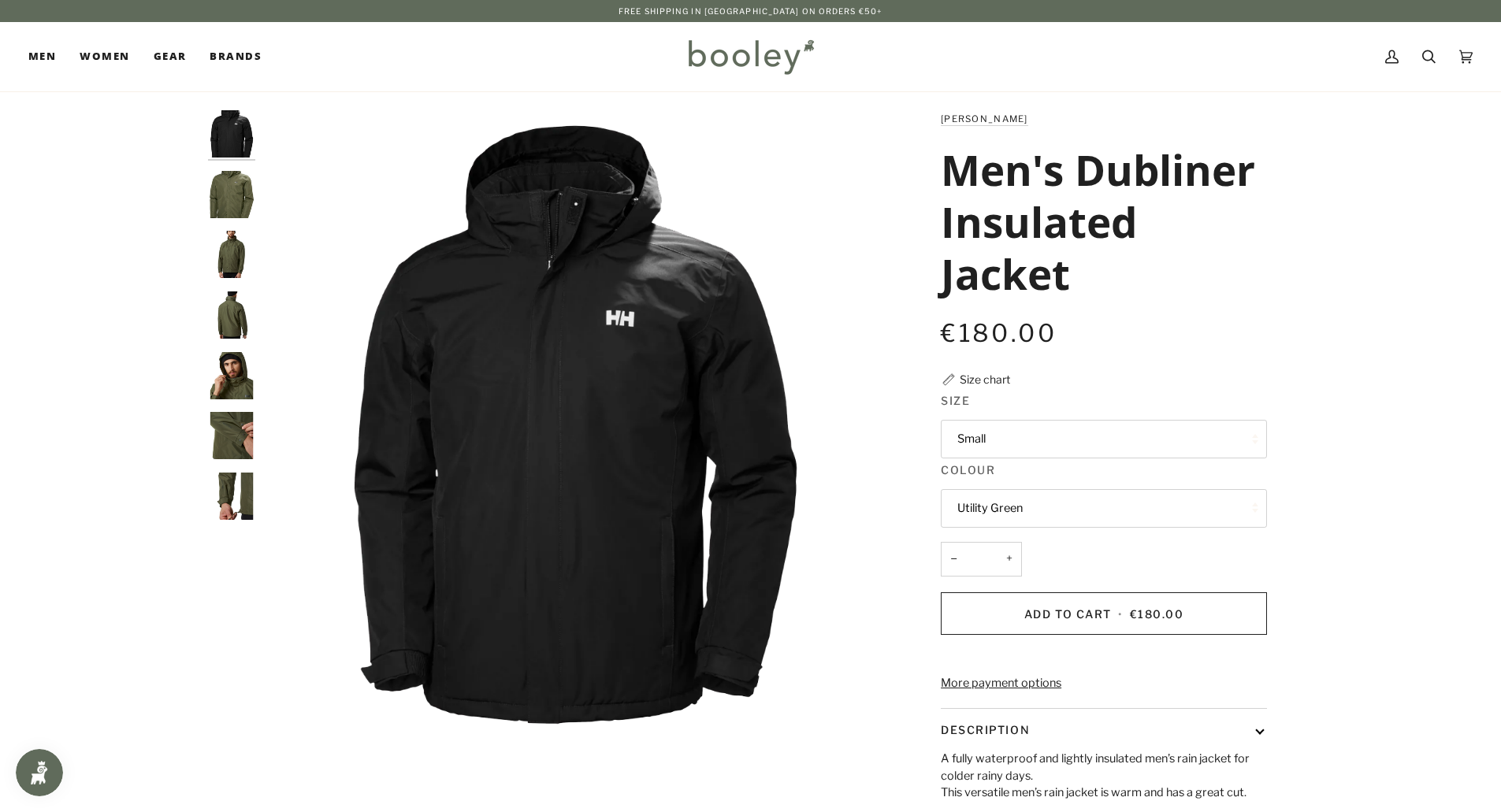
click at [1004, 458] on button "Small" at bounding box center [1103, 439] width 326 height 39
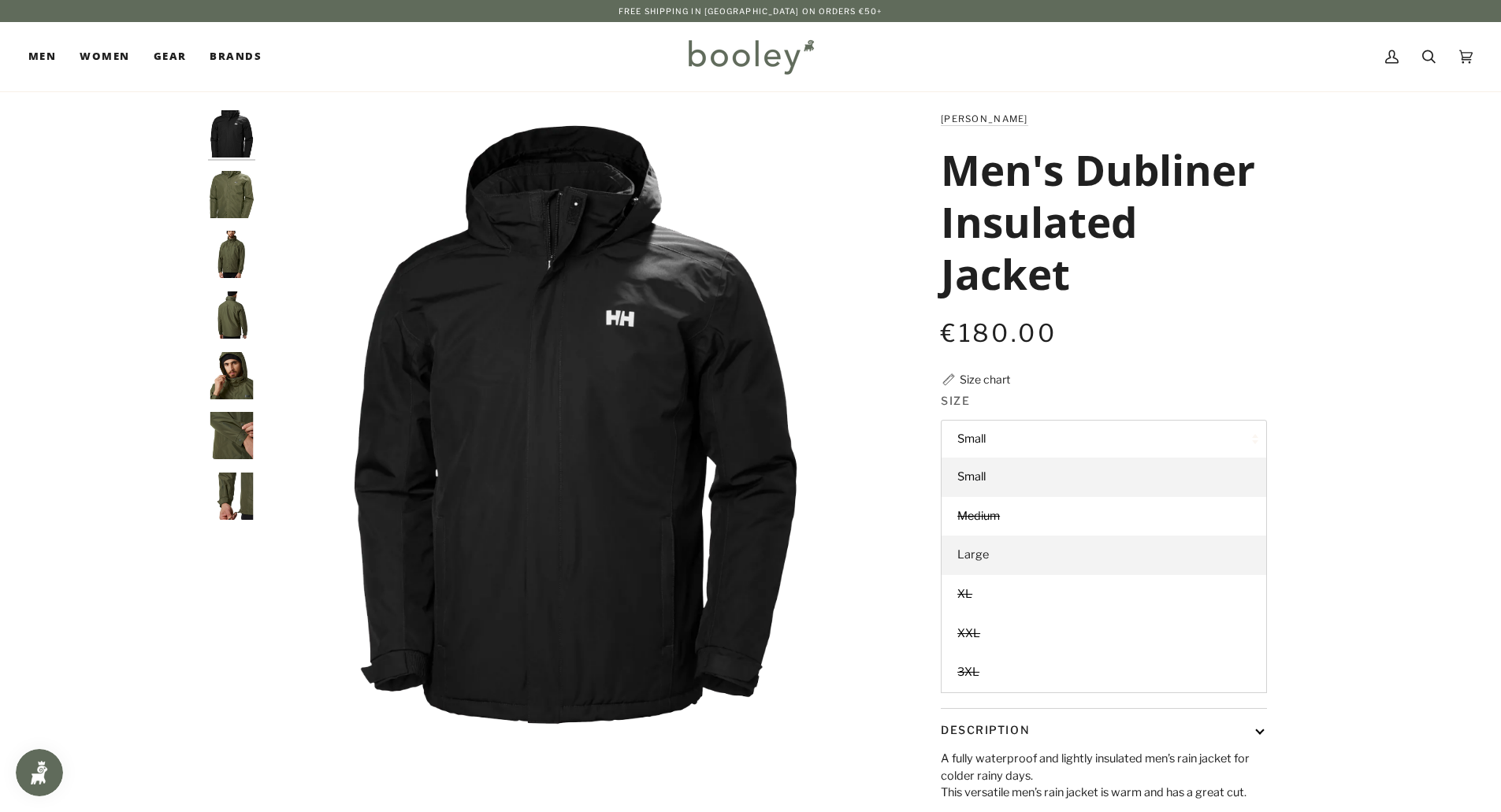
click at [972, 561] on span "Large" at bounding box center [973, 555] width 32 height 14
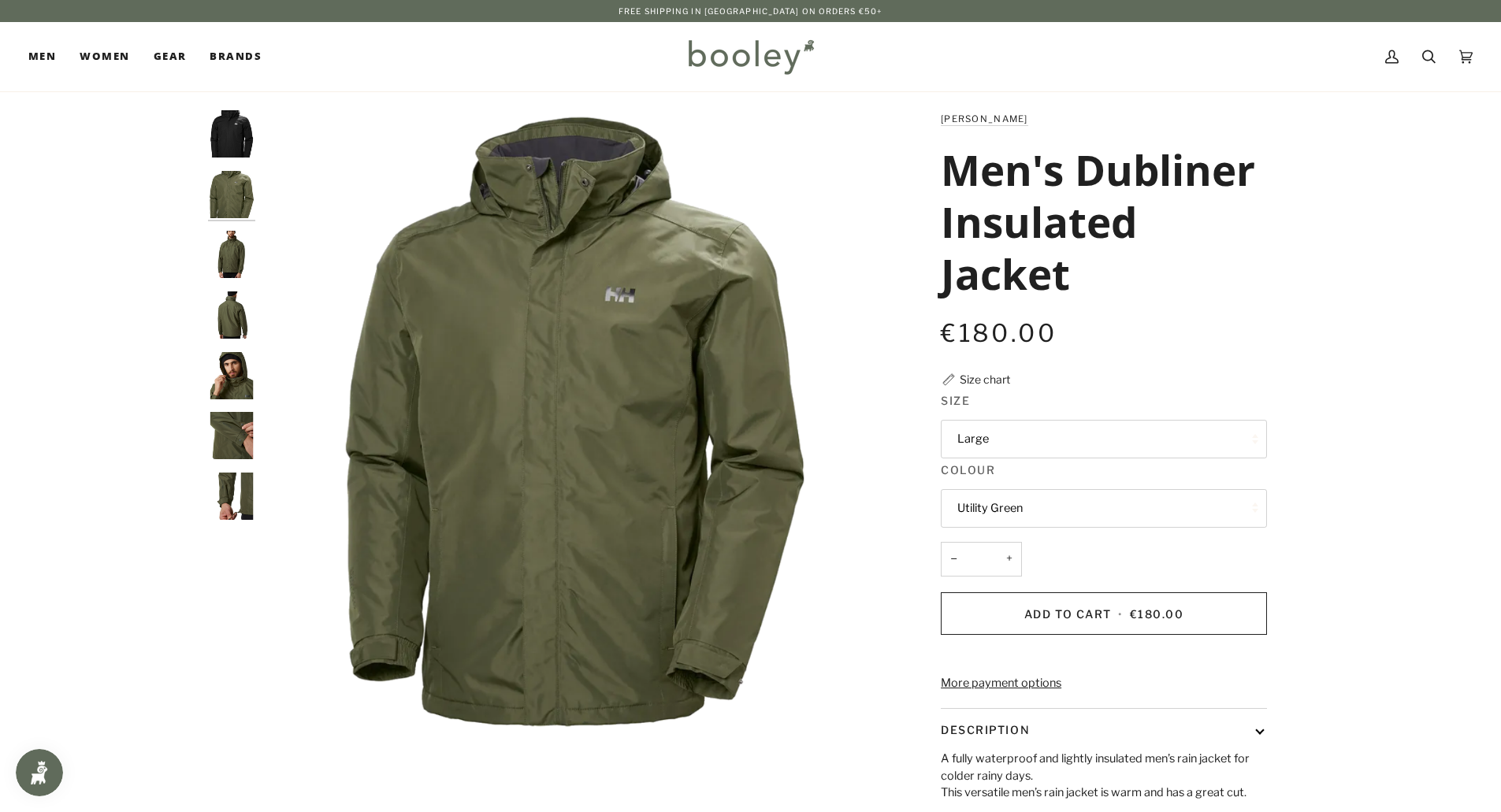
click at [980, 528] on button "Utility Green" at bounding box center [1103, 508] width 326 height 39
click at [978, 553] on span "Black" at bounding box center [972, 546] width 29 height 14
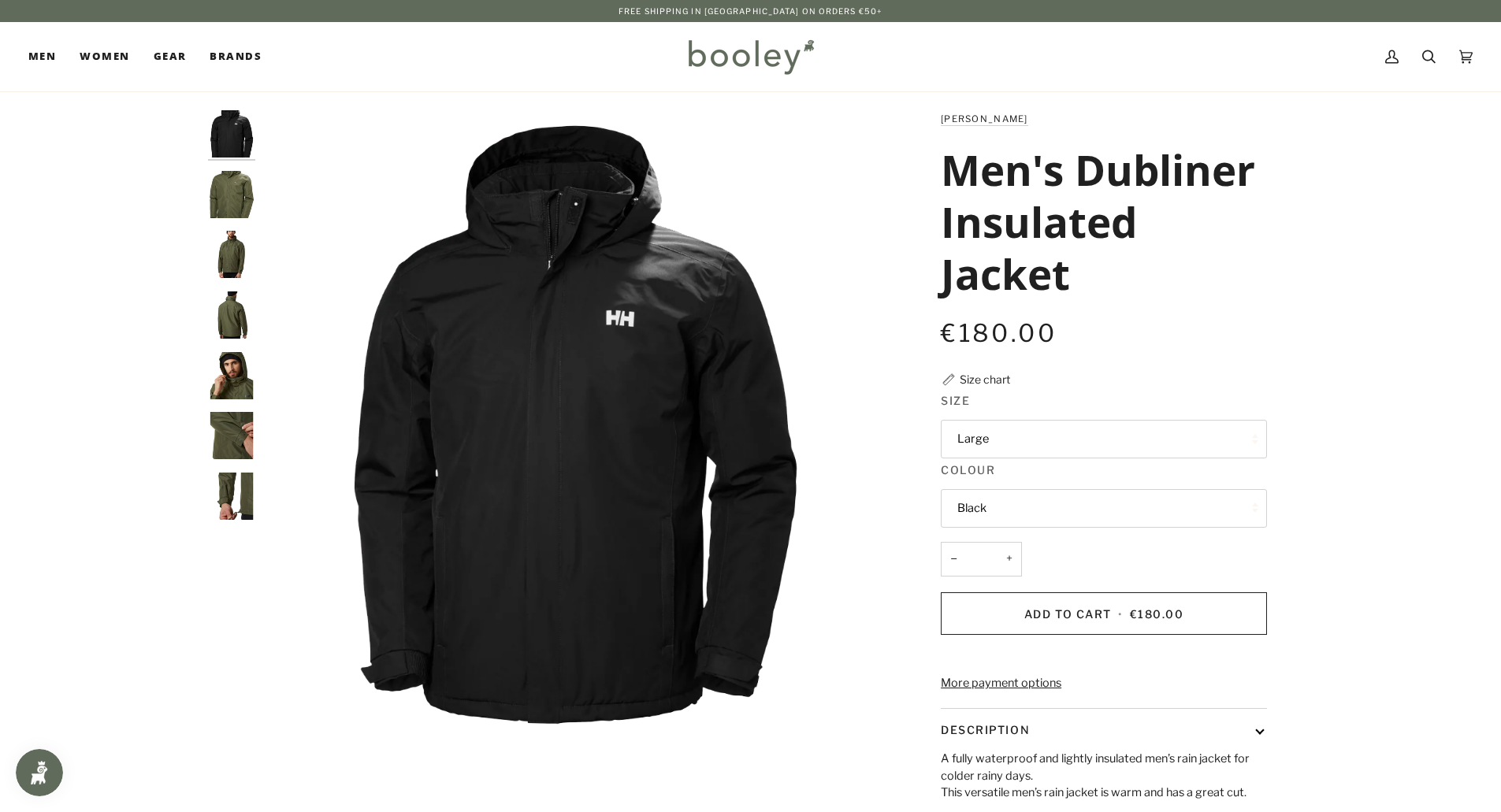
click at [228, 197] on img "Helly Hansen Men's Dubliner Insulated Jacket Utility Grey - Booley Galway" at bounding box center [232, 195] width 47 height 47
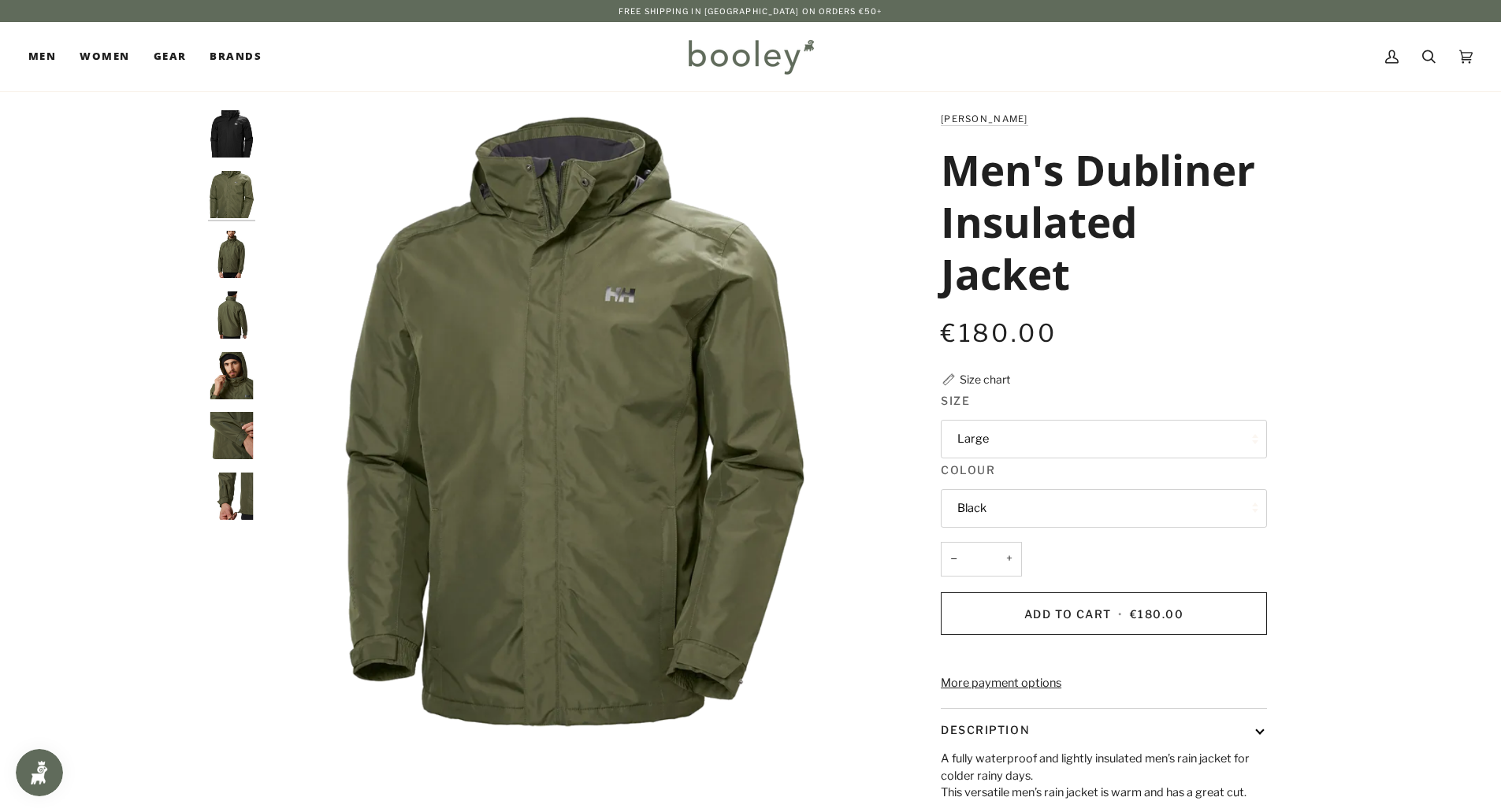
click at [226, 258] on img "Helly Hansen Men's Dubliner Insulated Jacket - Booley Galway" at bounding box center [232, 254] width 47 height 47
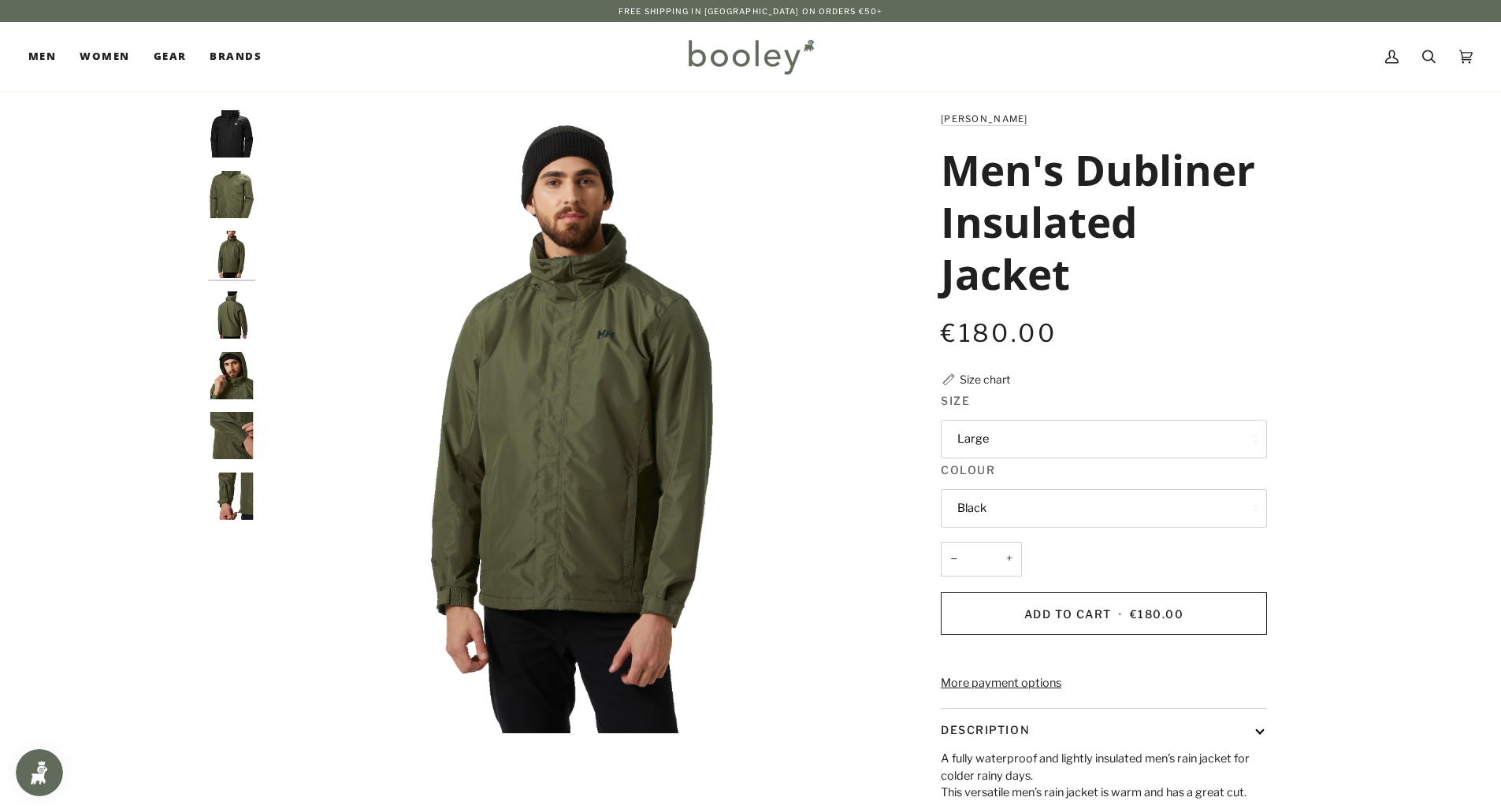
click at [232, 319] on img "Helly Hansen Men's Dubliner Insulated Jacket - Booley Galway" at bounding box center [232, 315] width 47 height 47
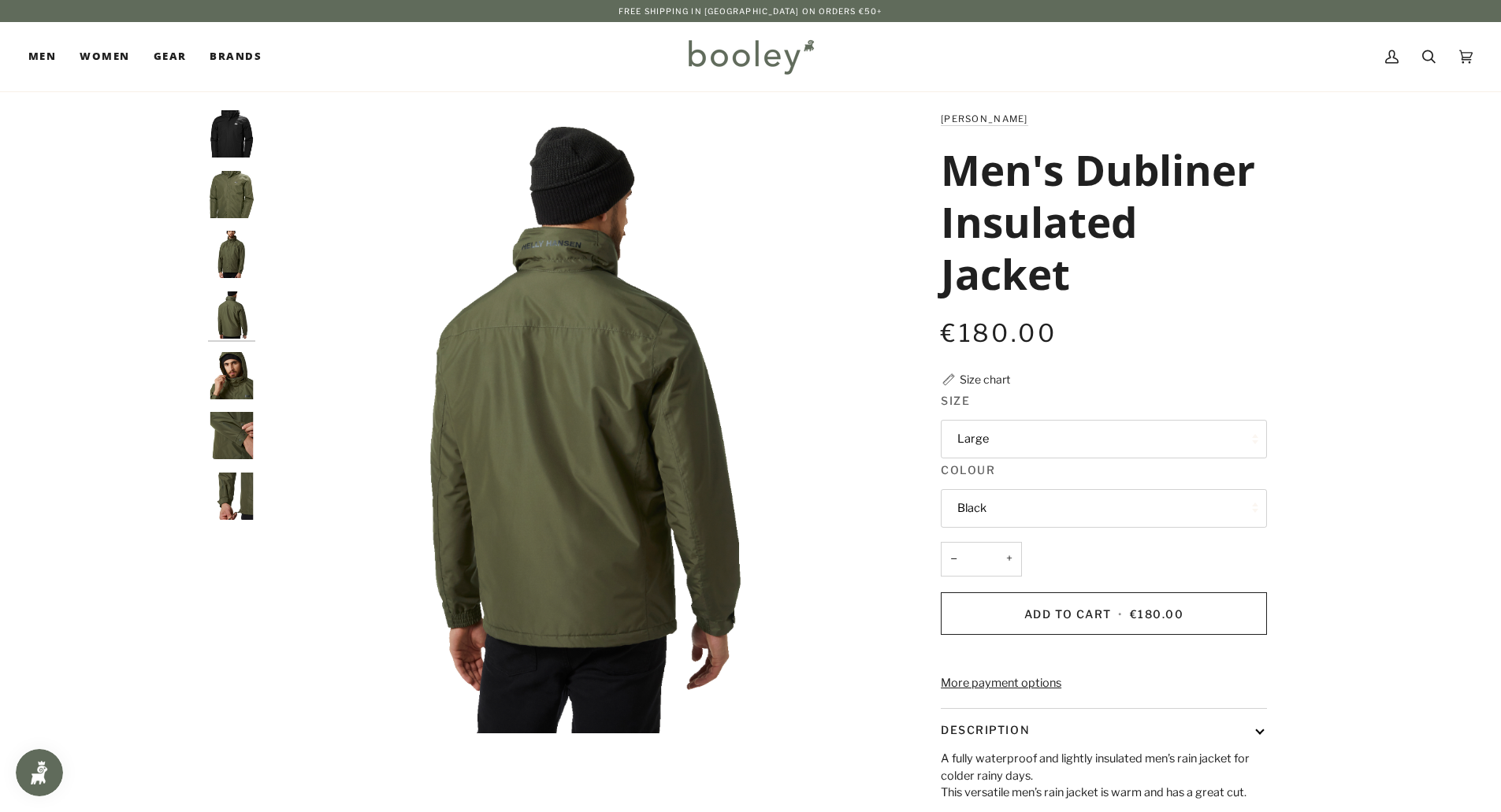
click at [225, 375] on img "Helly Hansen Men's Dubliner Insulated Jacket - Booley Galway" at bounding box center [232, 375] width 47 height 47
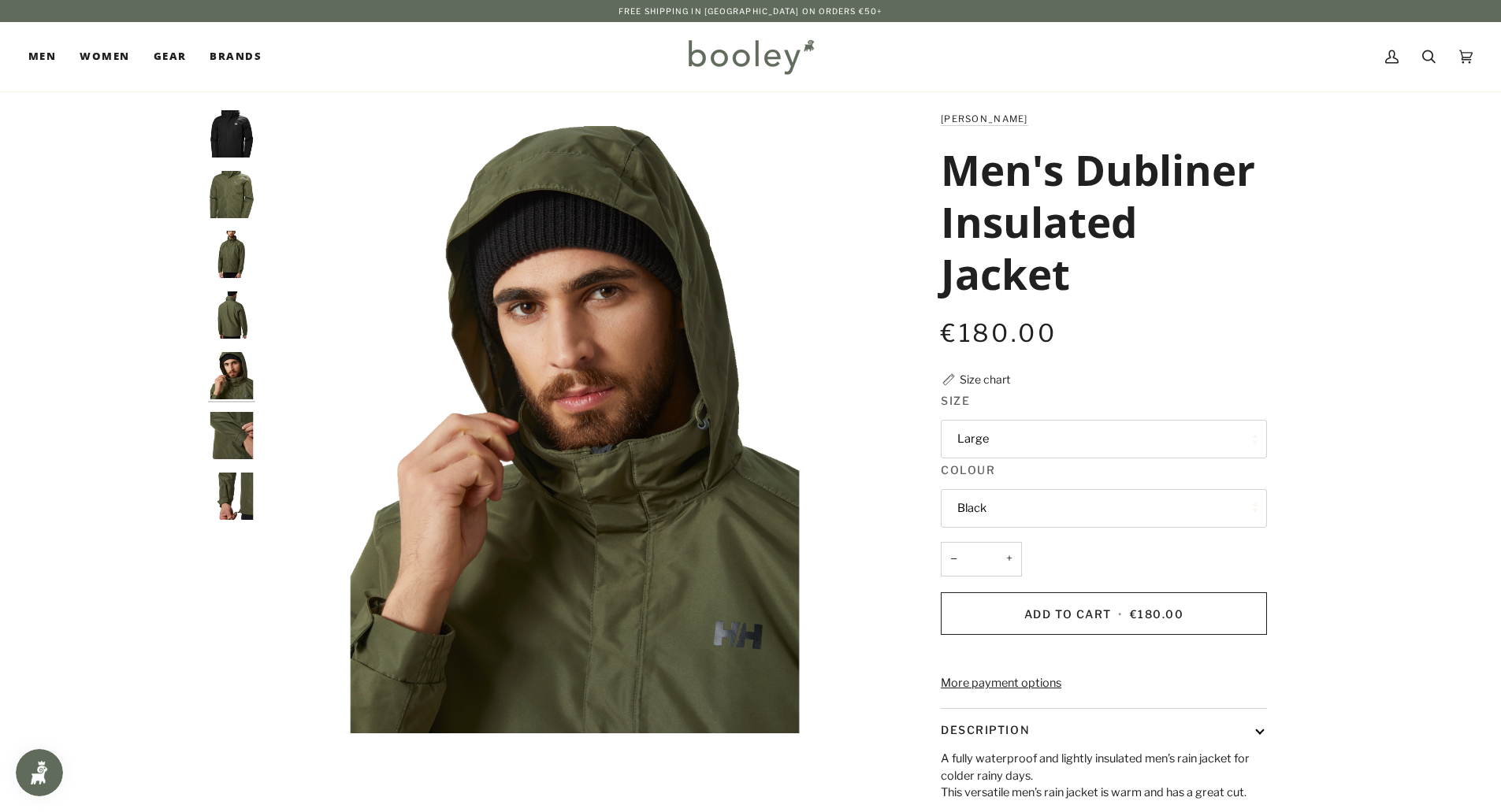
click at [222, 421] on img "Helly Hansen Men's Dubliner Insulated Jacket - Booley Galway" at bounding box center [232, 435] width 47 height 47
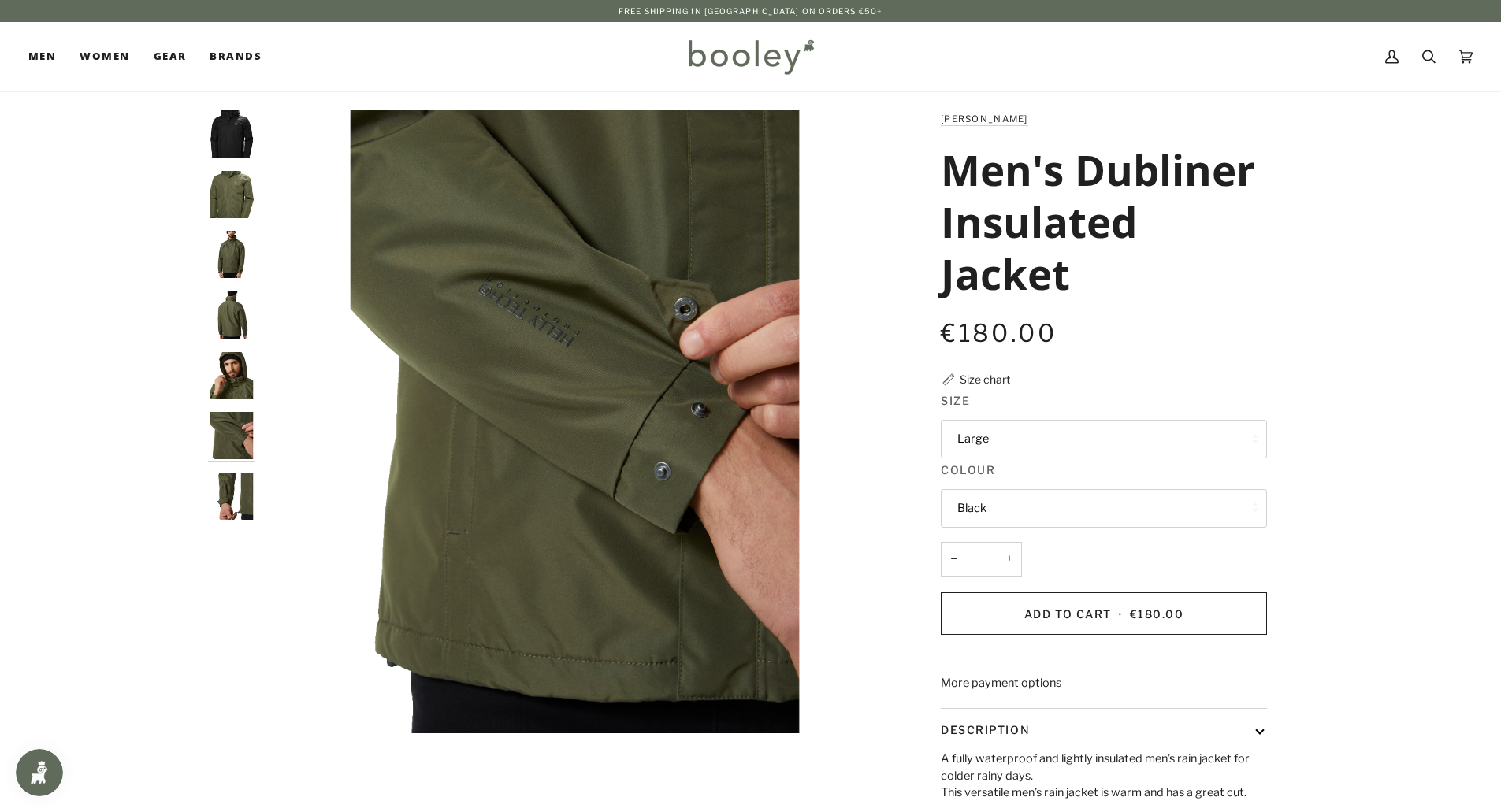
click at [236, 472] on div at bounding box center [236, 321] width 55 height 423
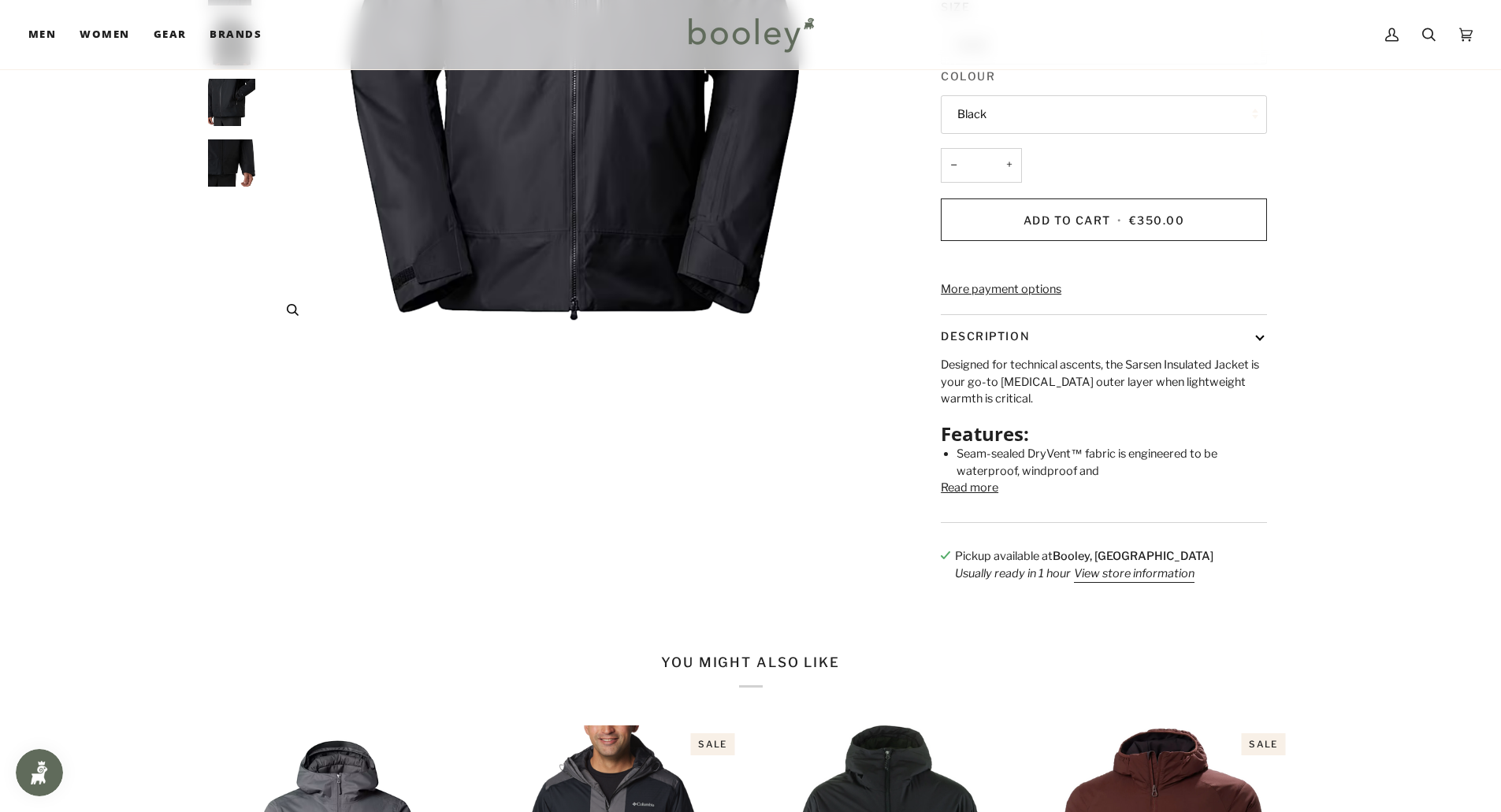
scroll to position [473, 0]
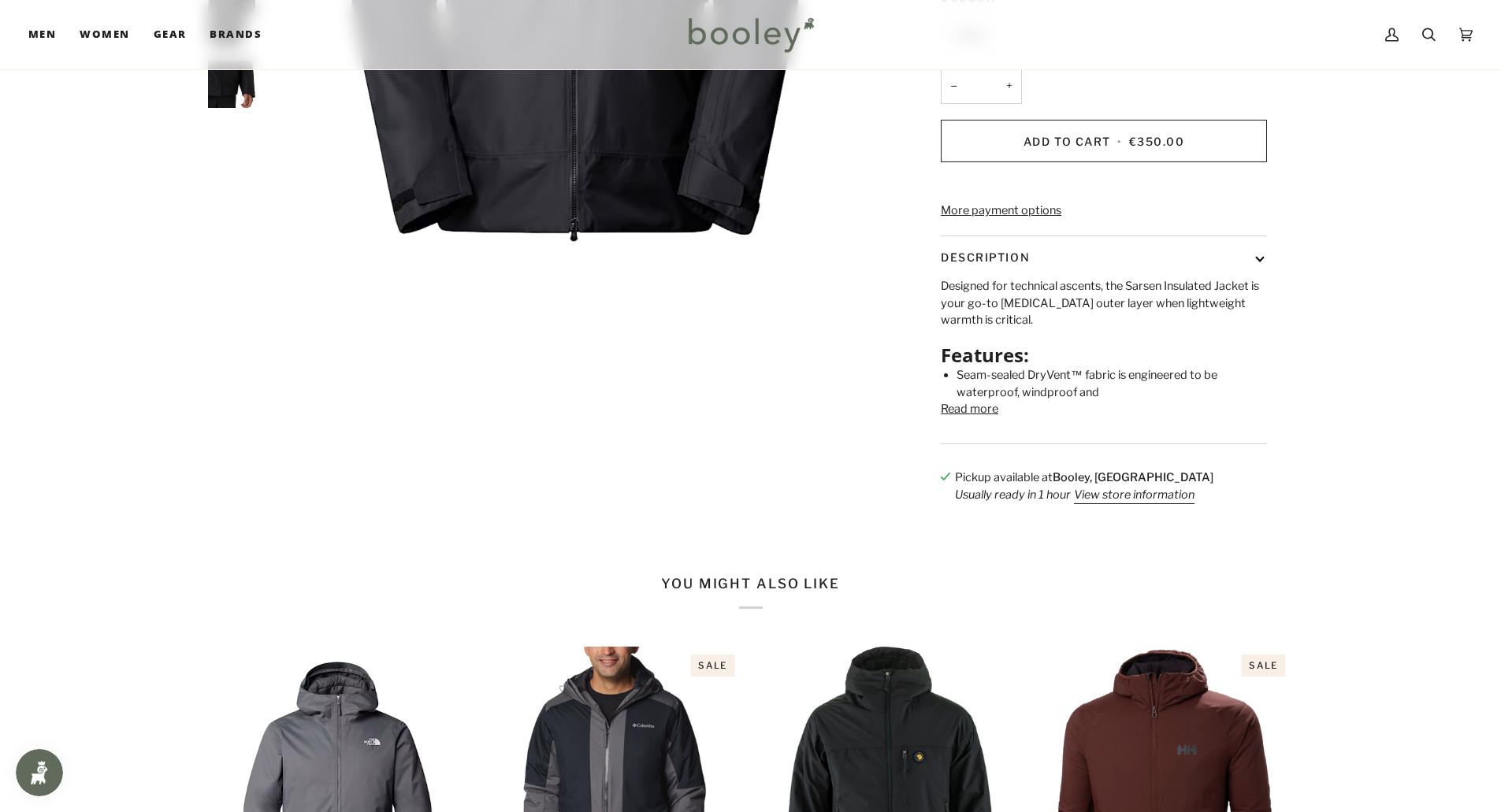
click at [946, 418] on button "Read more" at bounding box center [969, 410] width 58 height 17
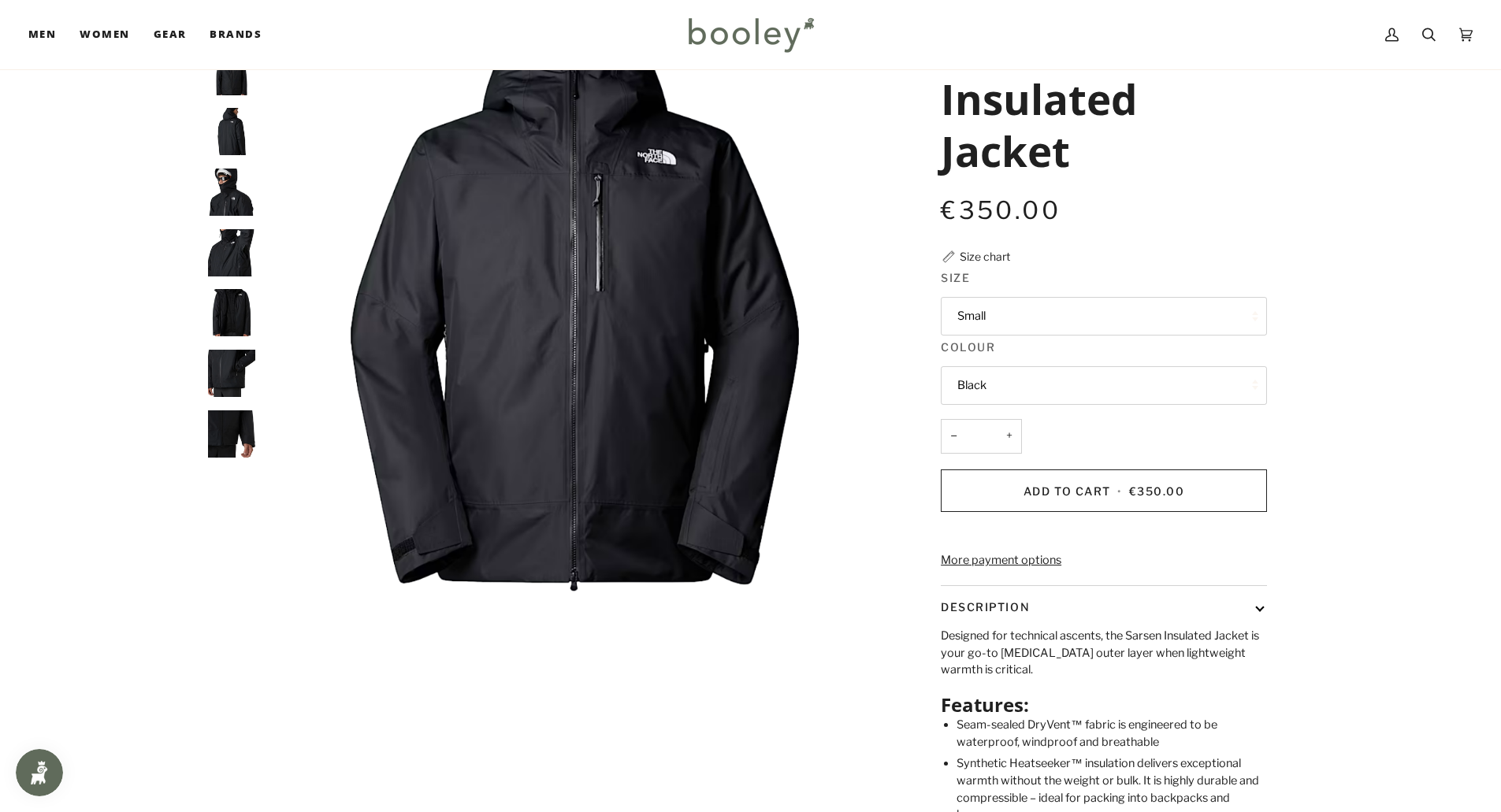
scroll to position [0, 0]
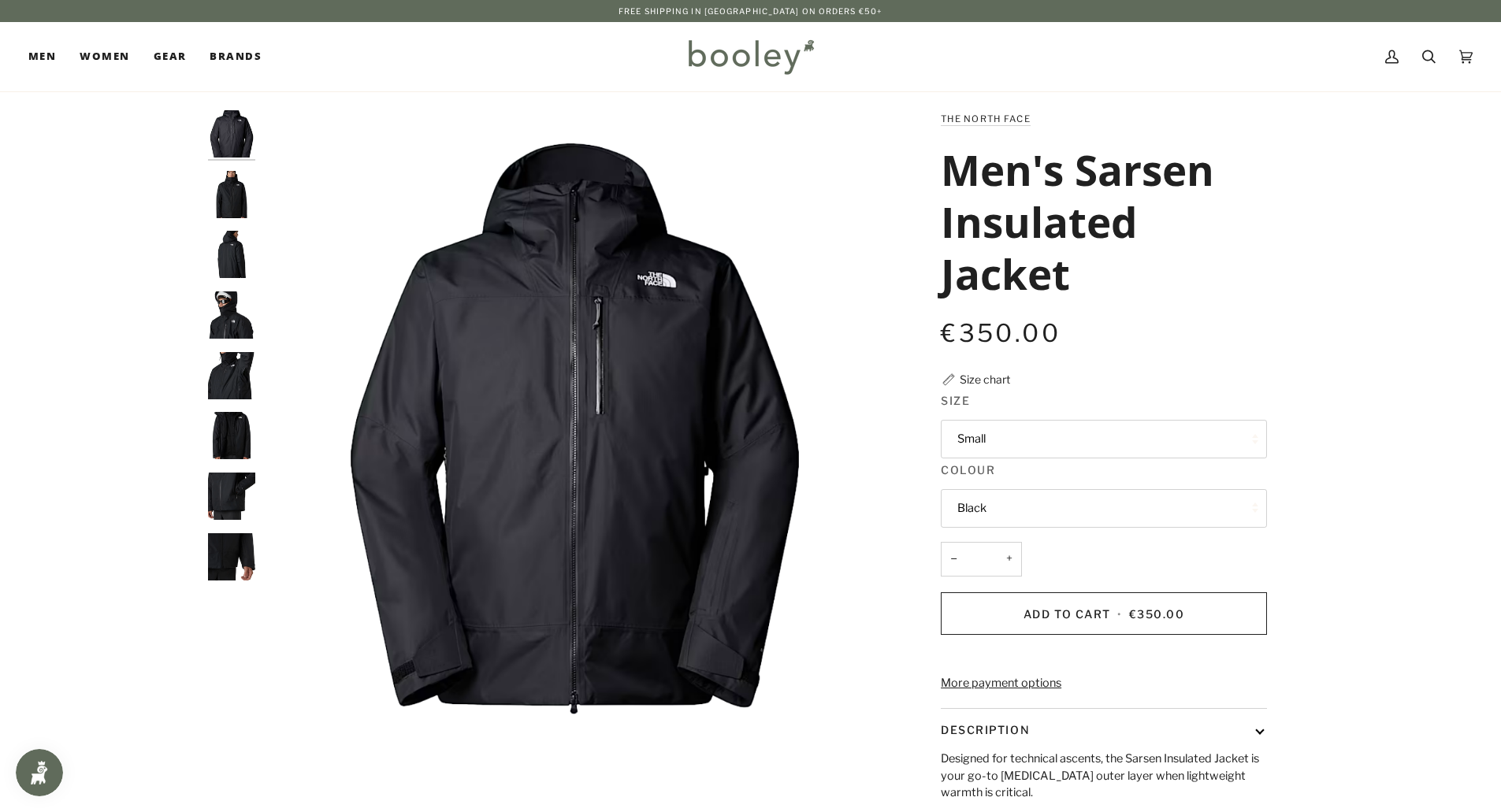
click at [234, 199] on img "The North Face Men's Sarsen Insulated Jacket Black - Booley Galway" at bounding box center [232, 195] width 47 height 47
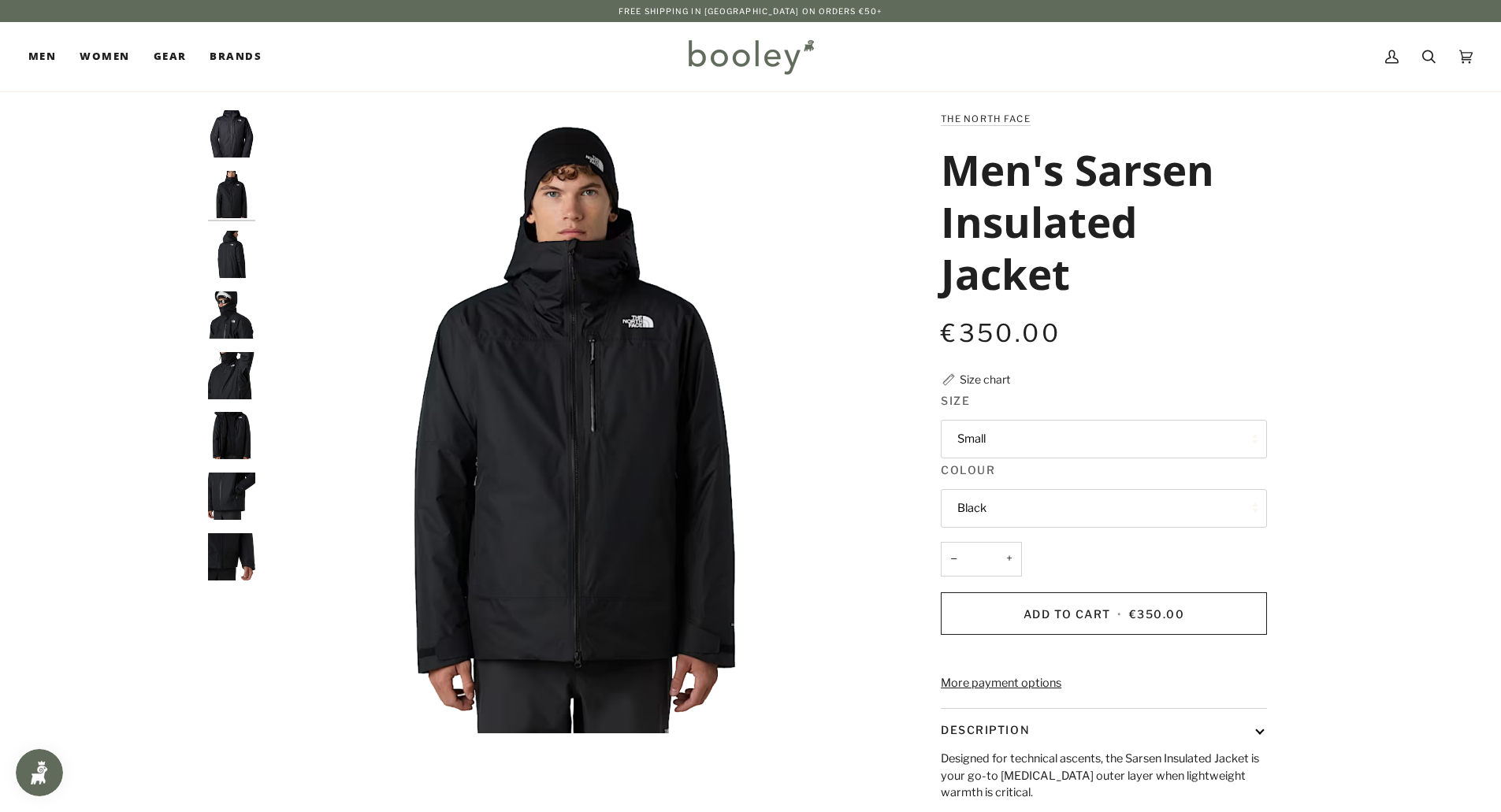
click at [229, 245] on img "The North Face Men's Sarsen Insulated Jacket Black - Booley Galway" at bounding box center [232, 254] width 47 height 47
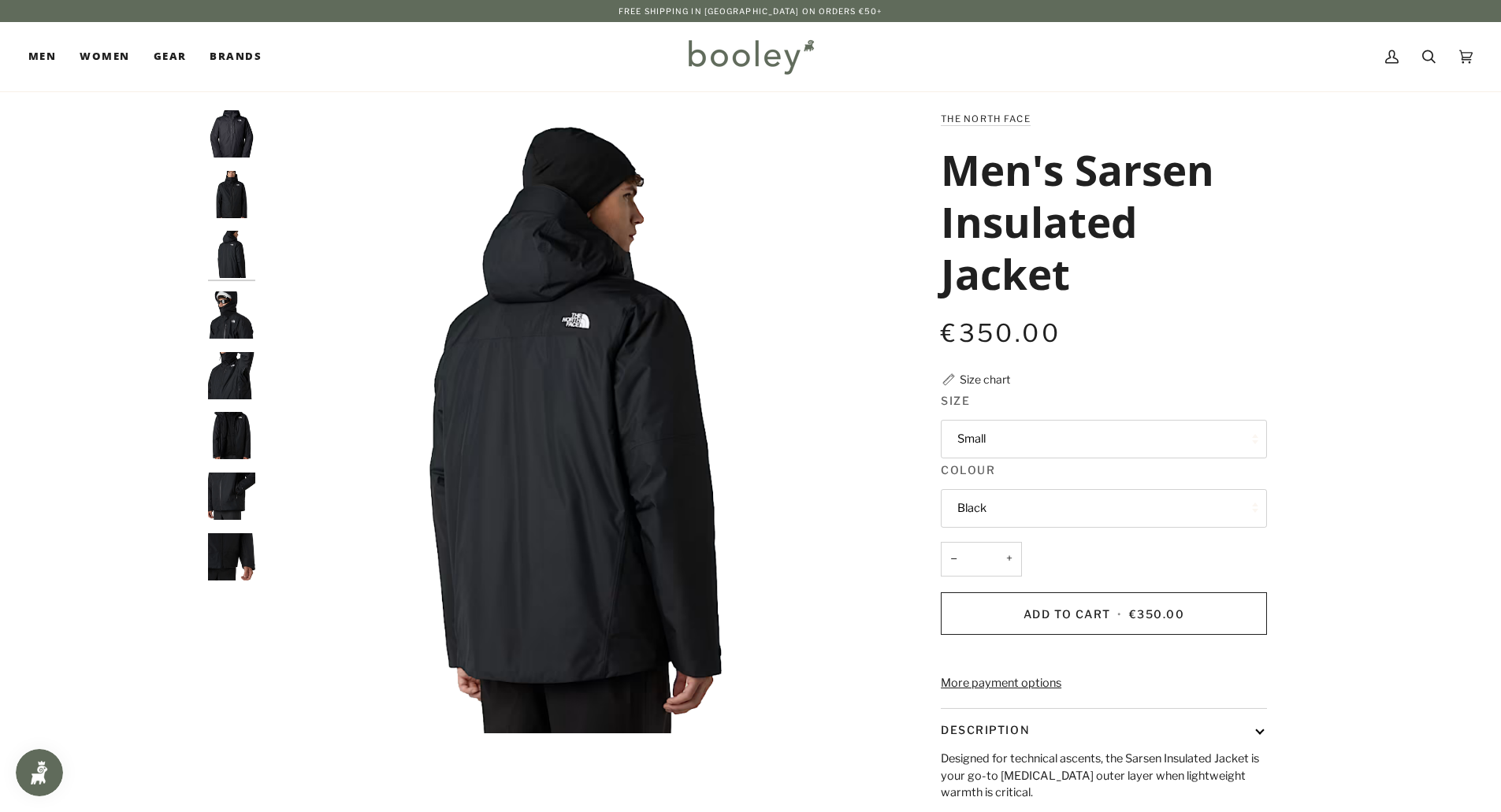
click at [233, 303] on img "The North Face Men's Sarsen Insulated Jacket Black - Booley Galway" at bounding box center [232, 315] width 47 height 47
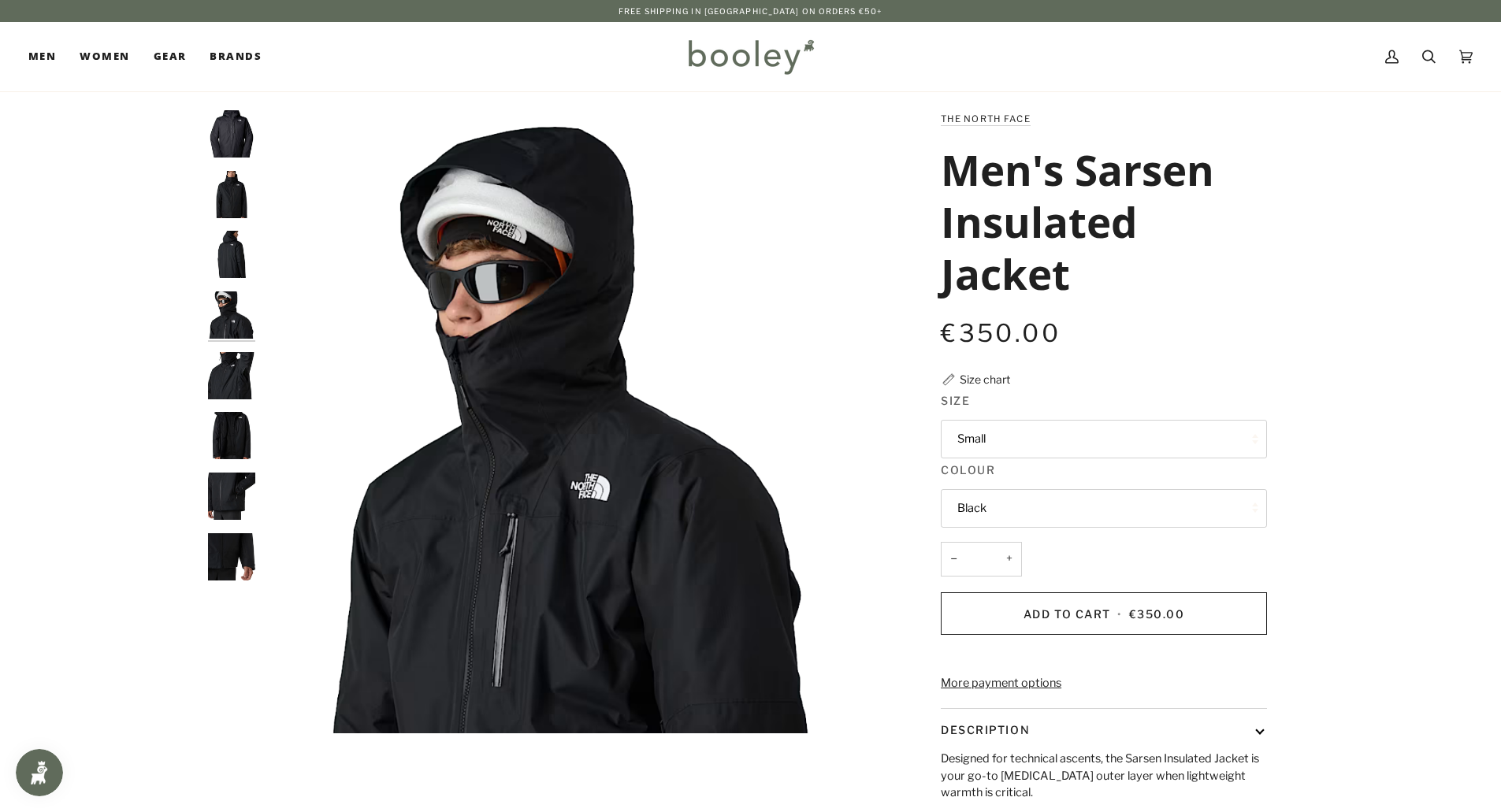
click at [230, 379] on img "The North Face Men's Sarsen Insulated Jacket Black - Booley Galway" at bounding box center [232, 375] width 47 height 47
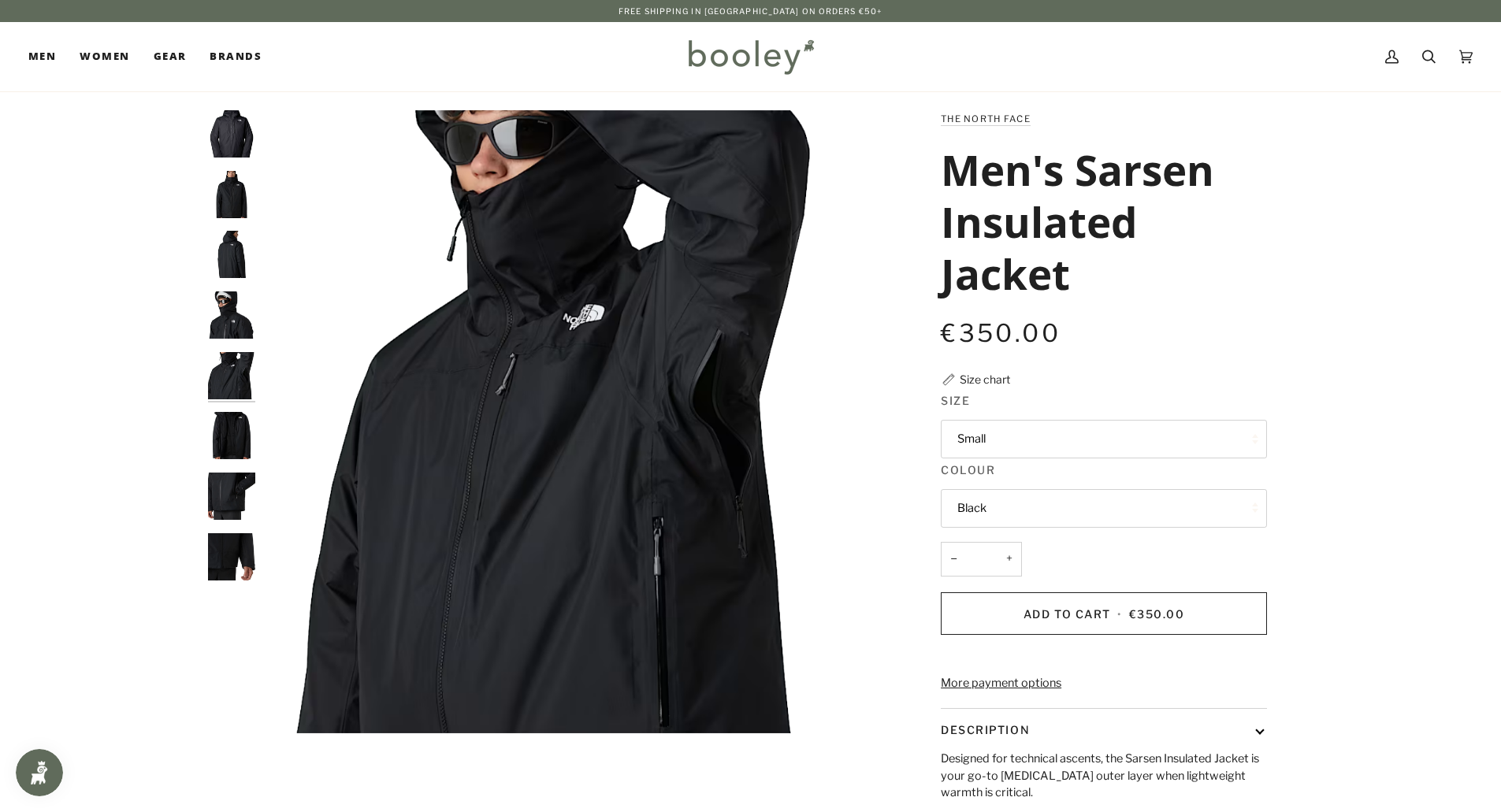
click at [226, 428] on img "The North Face Men's Sarsen Insulated Jacket Black - Booley Galway" at bounding box center [232, 435] width 47 height 47
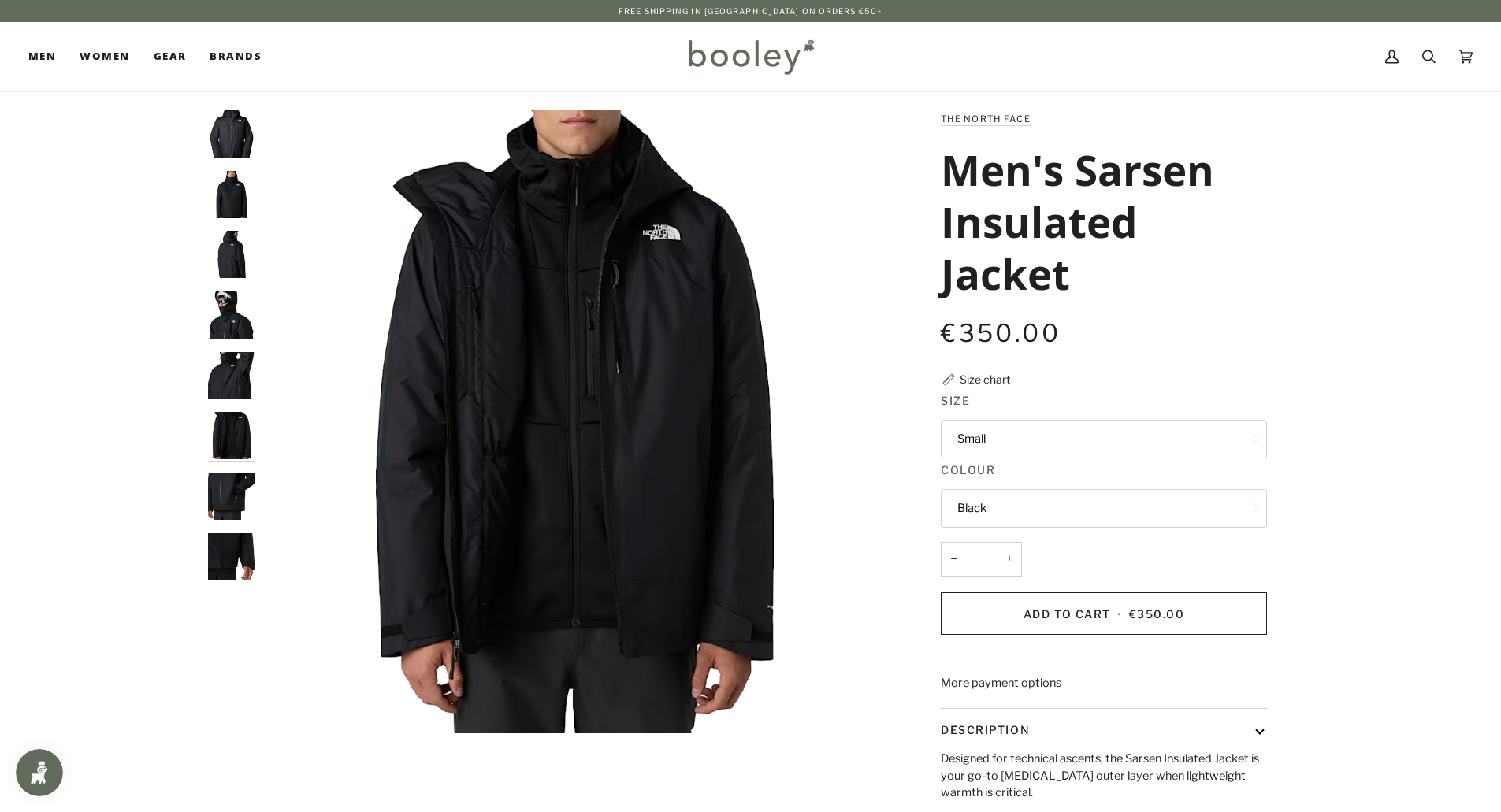
click at [225, 500] on img "The North Face Men's Sarsen Insulated Jacket Black - Booley Galway" at bounding box center [232, 496] width 47 height 47
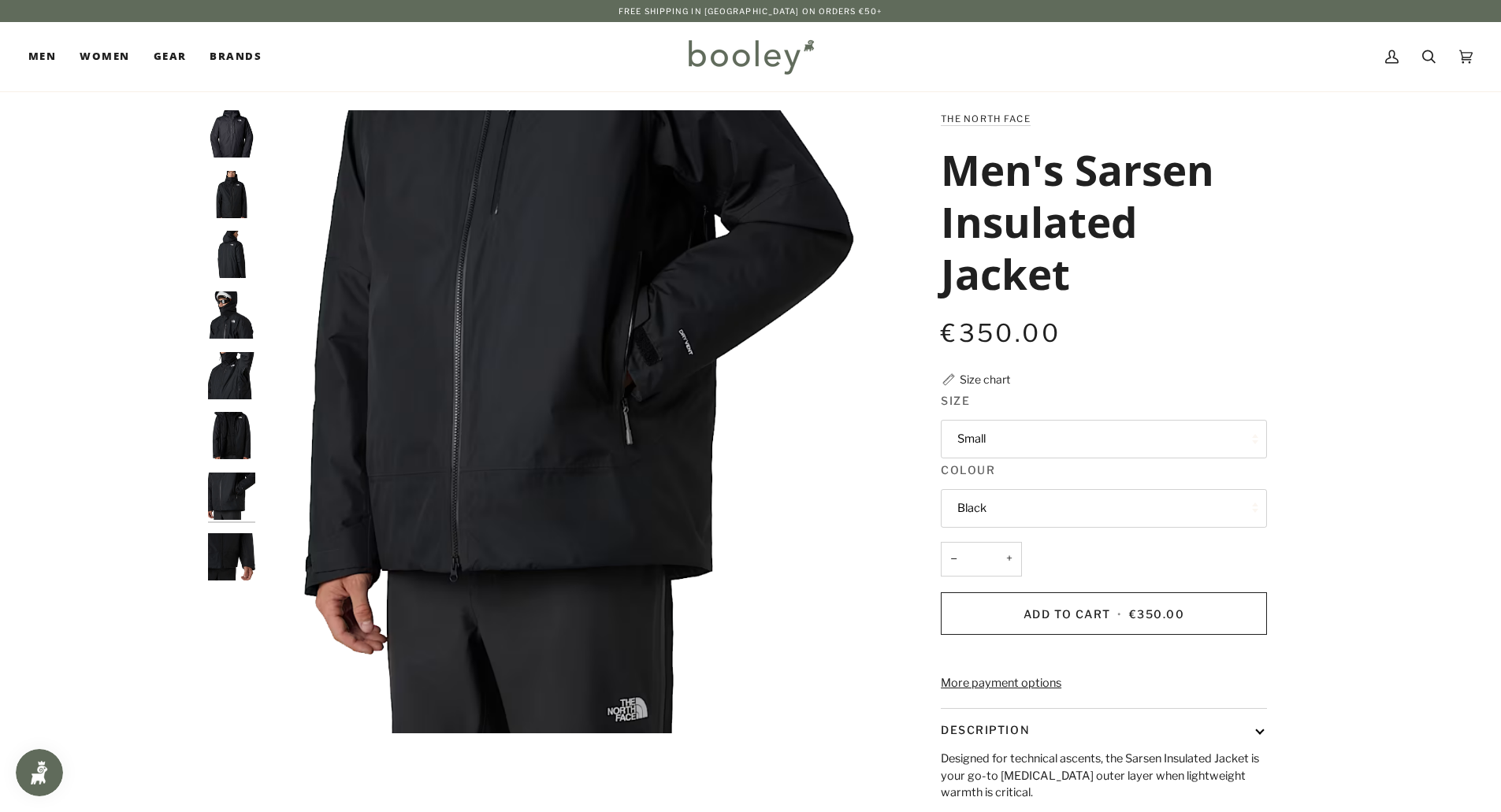
click at [227, 566] on img "The North Face Men's Sarsen Insulated Jacket Black - Booley Galway" at bounding box center [232, 556] width 47 height 47
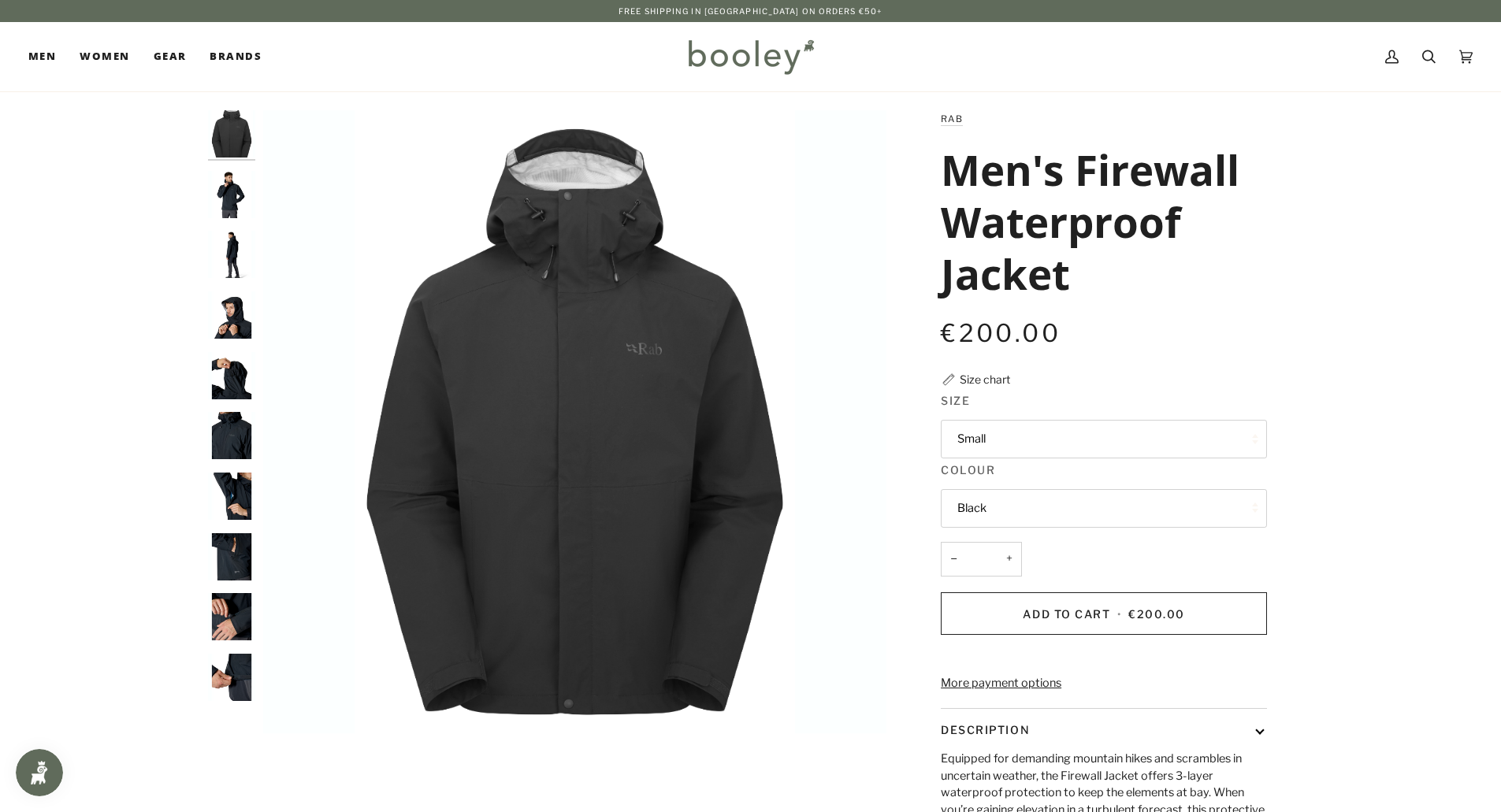
click at [978, 437] on button "Small" at bounding box center [1103, 439] width 326 height 39
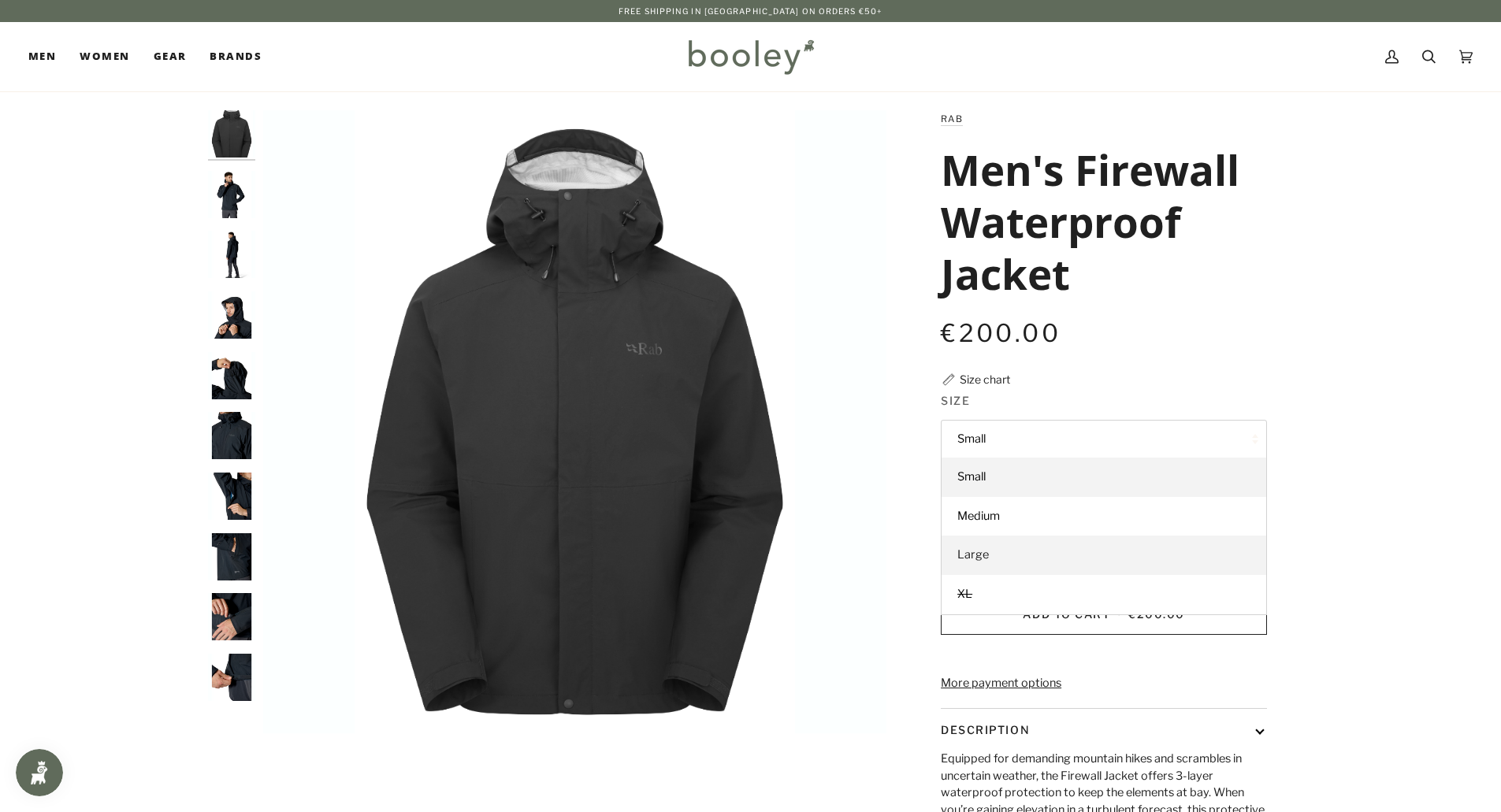
click at [992, 556] on link "Large" at bounding box center [1103, 555] width 325 height 40
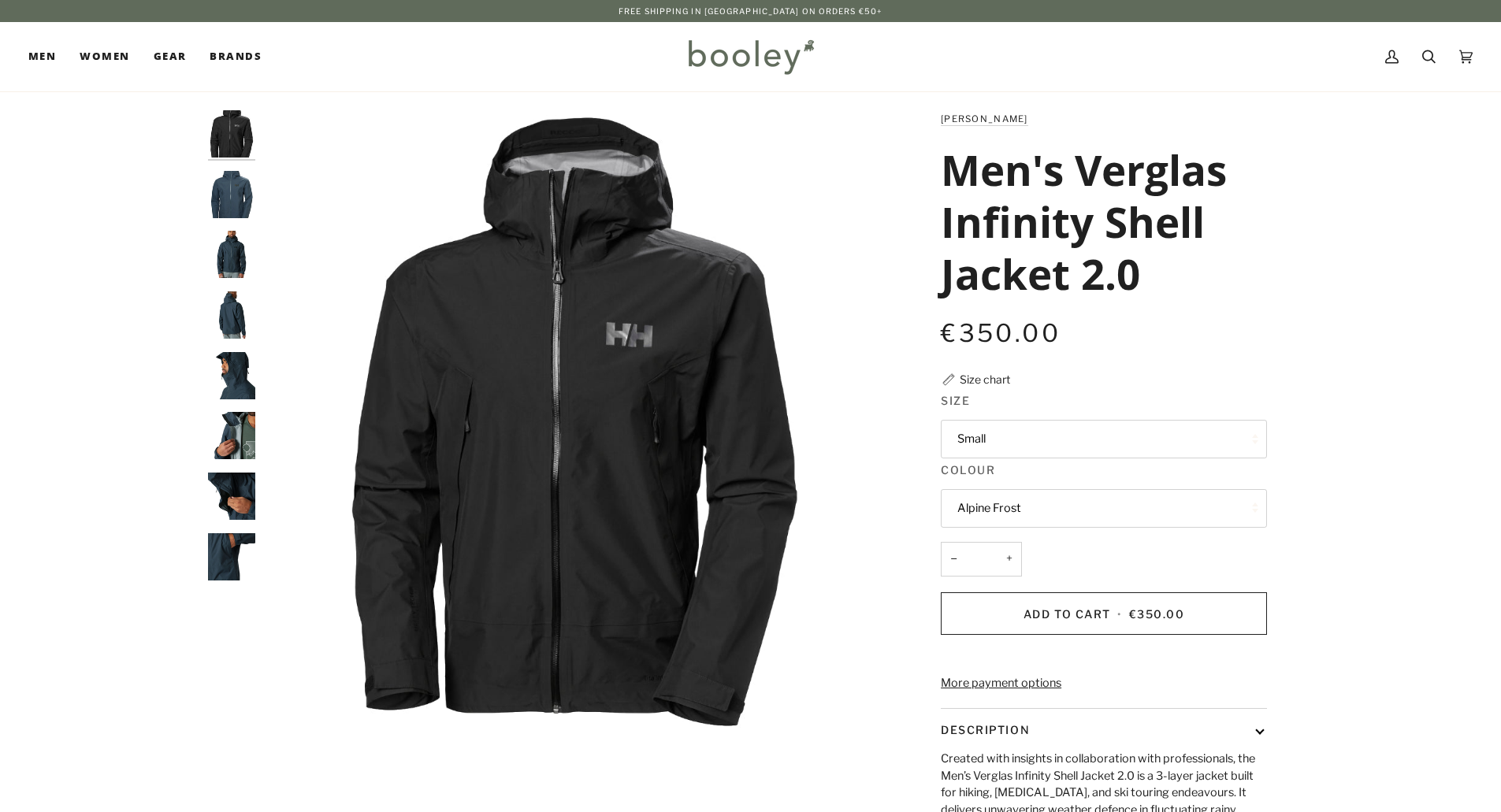
click at [978, 414] on legend "Size" at bounding box center [1103, 405] width 326 height 24
click at [980, 438] on button "Small" at bounding box center [1103, 439] width 326 height 39
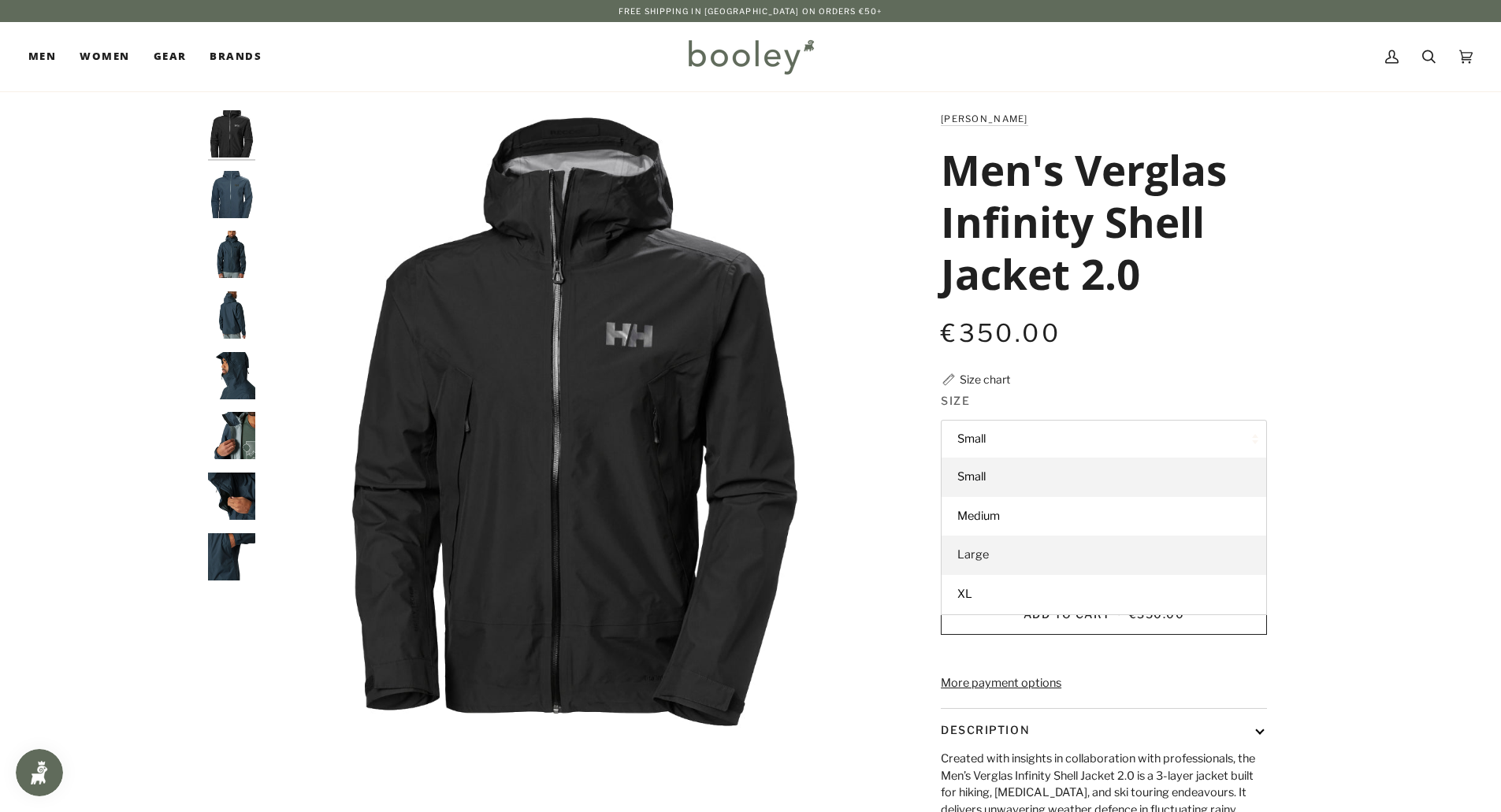
click at [980, 555] on span "Large" at bounding box center [973, 555] width 32 height 14
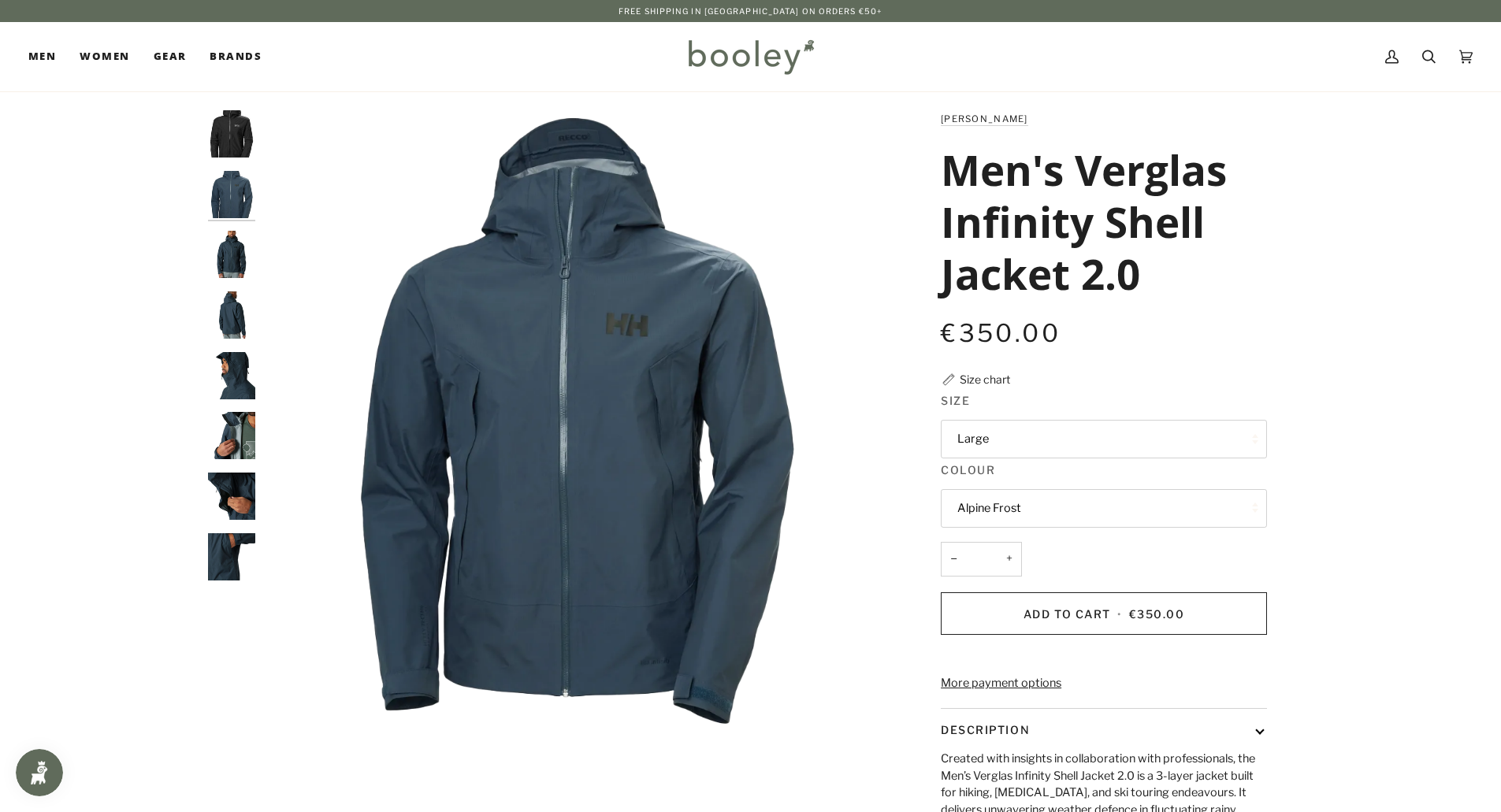
click at [996, 511] on button "Alpine Frost" at bounding box center [1103, 508] width 326 height 39
click at [973, 549] on span "Black" at bounding box center [972, 546] width 29 height 14
